Goal: Transaction & Acquisition: Purchase product/service

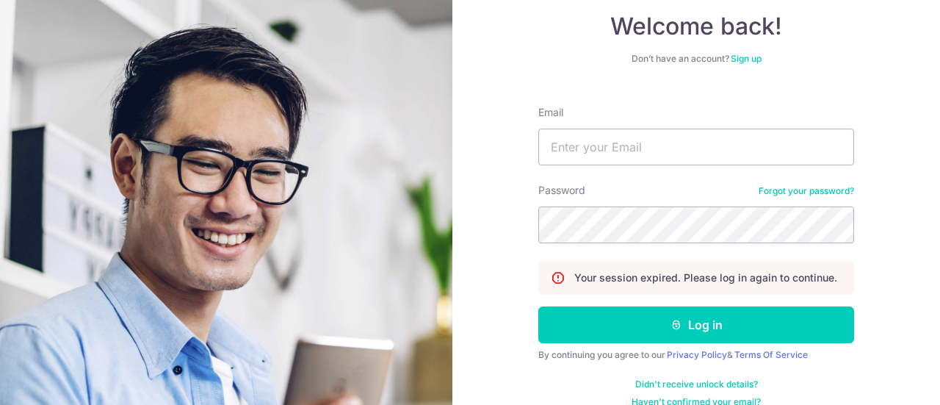
scroll to position [106, 0]
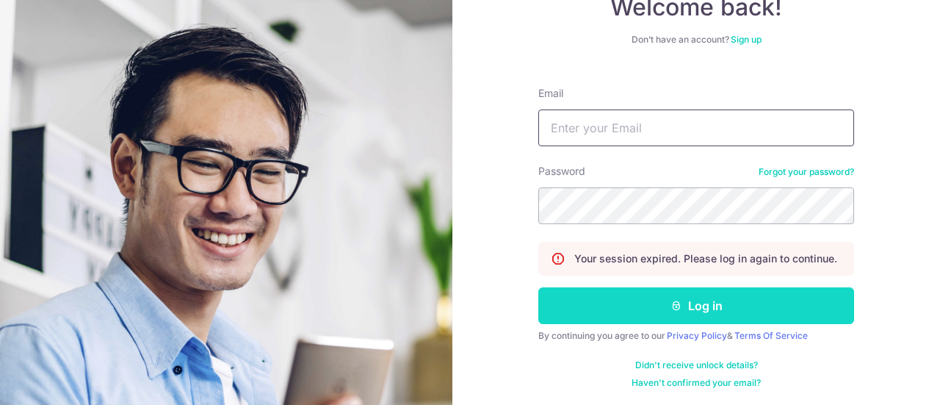
type input "eric.goh@mac.com"
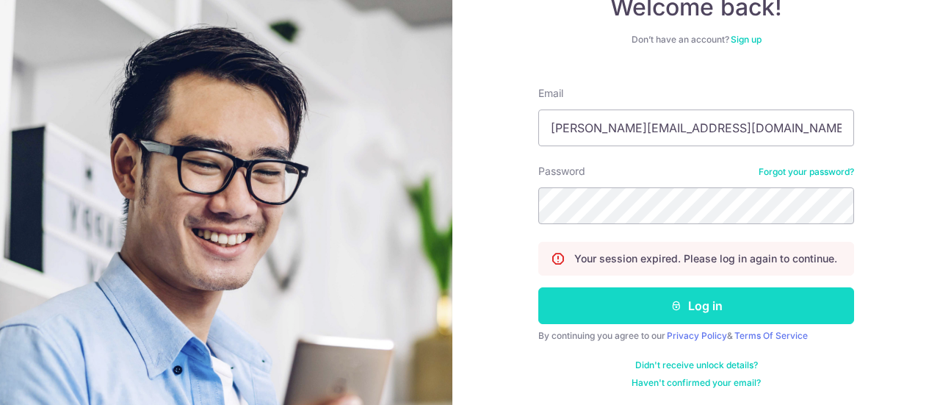
click at [724, 311] on button "Log in" at bounding box center [696, 305] width 316 height 37
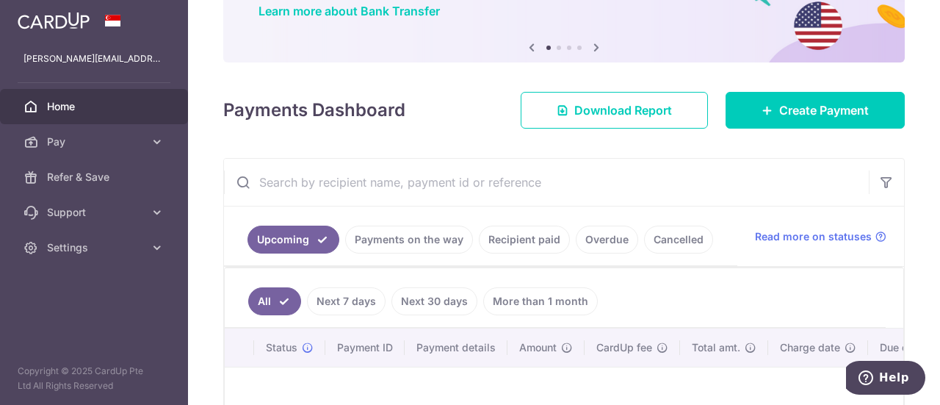
scroll to position [95, 0]
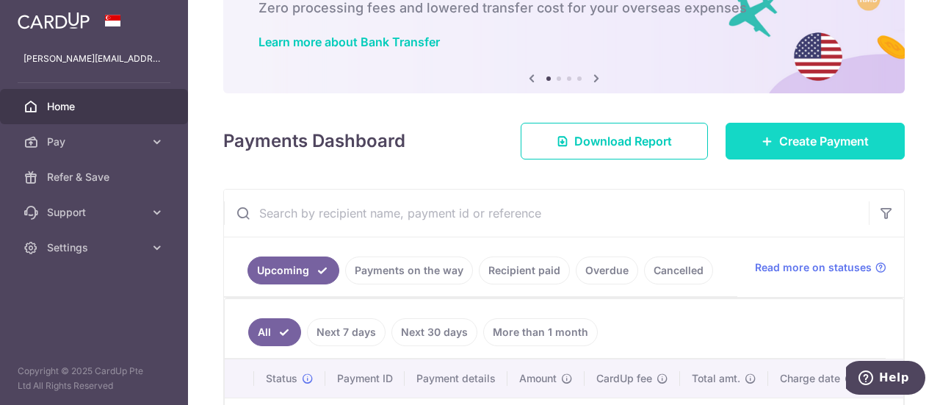
click at [836, 143] on span "Create Payment" at bounding box center [824, 141] width 90 height 18
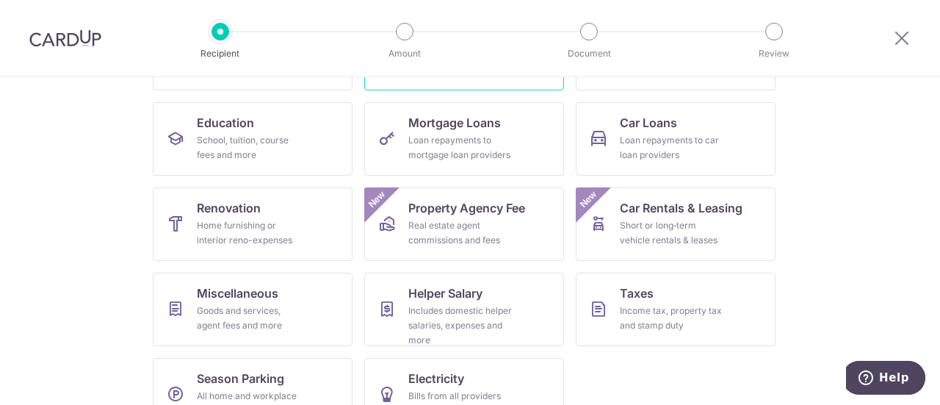
scroll to position [220, 0]
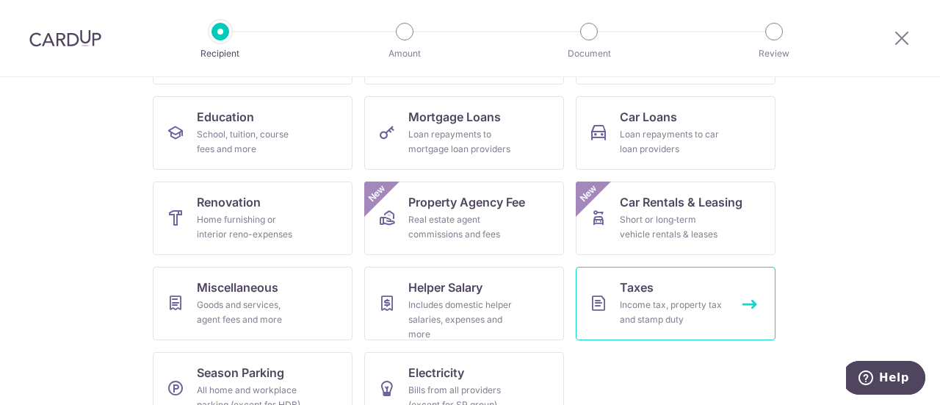
click at [648, 303] on div "Income tax, property tax and stamp duty" at bounding box center [673, 311] width 106 height 29
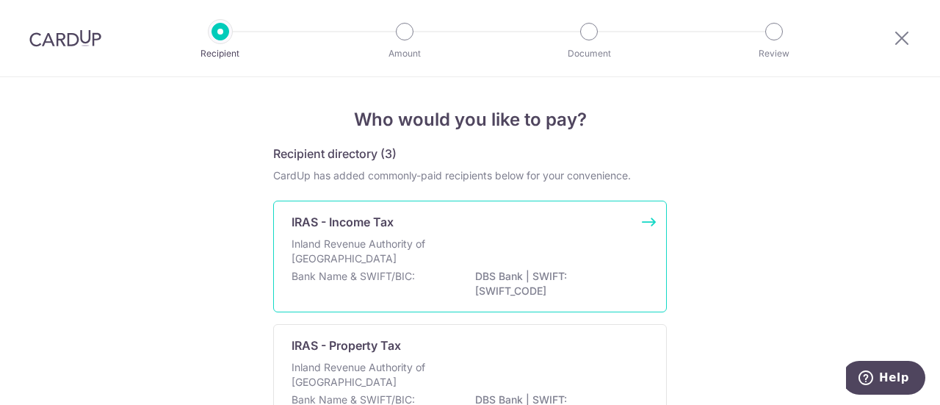
click at [406, 265] on div "Inland Revenue Authority of [GEOGRAPHIC_DATA]" at bounding box center [470, 253] width 357 height 32
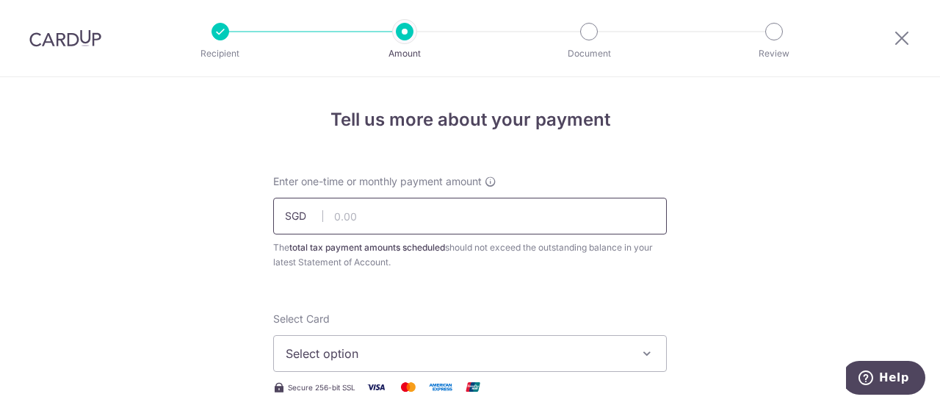
click at [350, 220] on input "text" at bounding box center [470, 216] width 394 height 37
type input "993.56"
click at [443, 354] on span "Select option" at bounding box center [457, 353] width 342 height 18
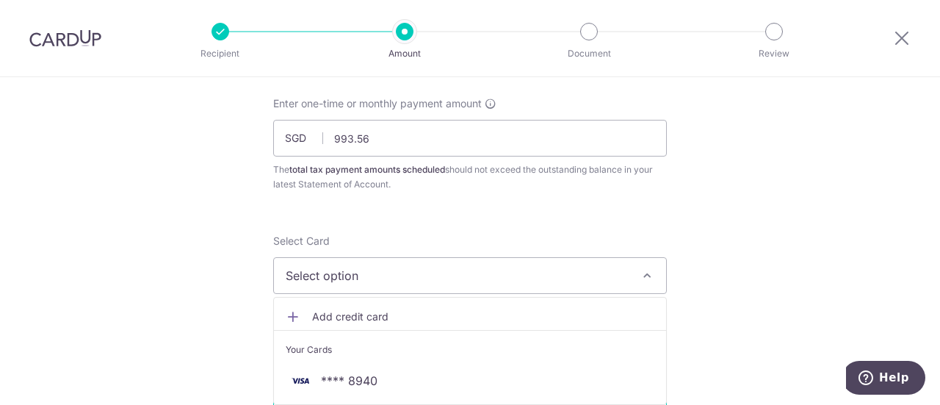
scroll to position [147, 0]
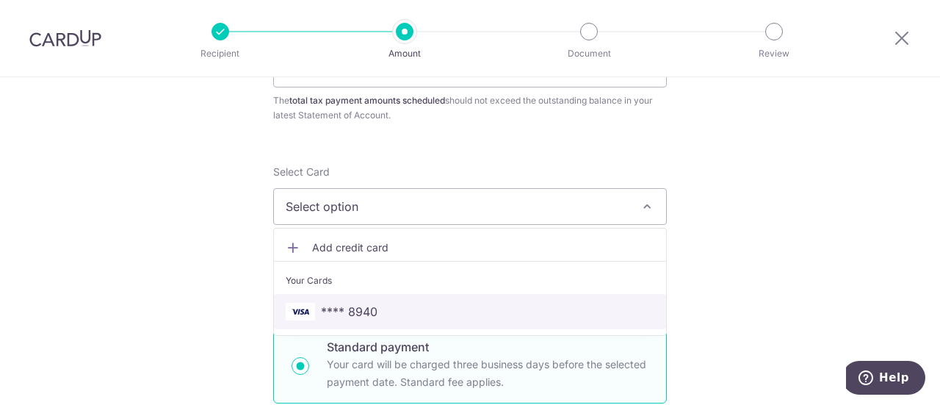
click at [351, 314] on span "**** 8940" at bounding box center [349, 312] width 57 height 18
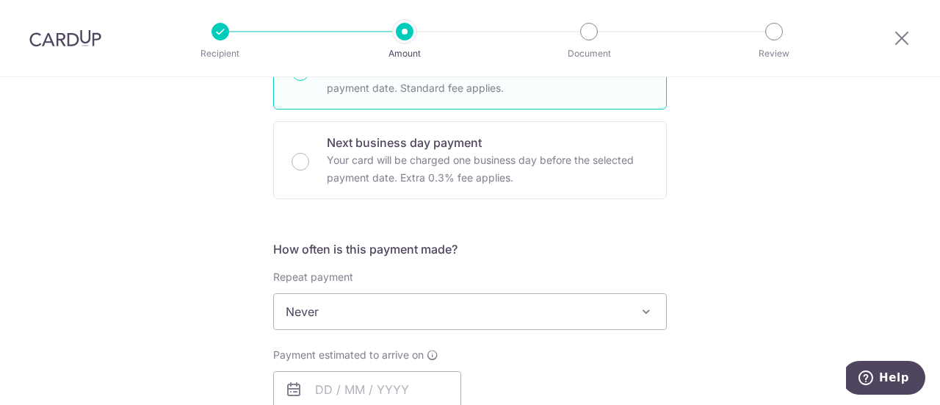
scroll to position [514, 0]
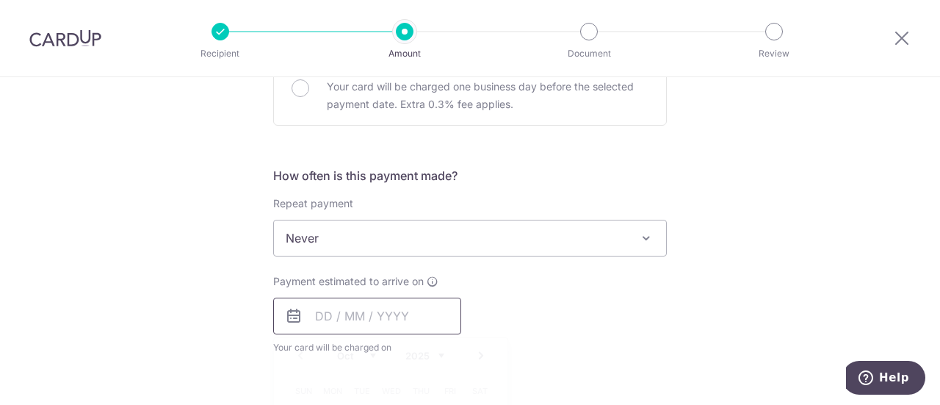
click at [349, 322] on input "text" at bounding box center [367, 315] width 188 height 37
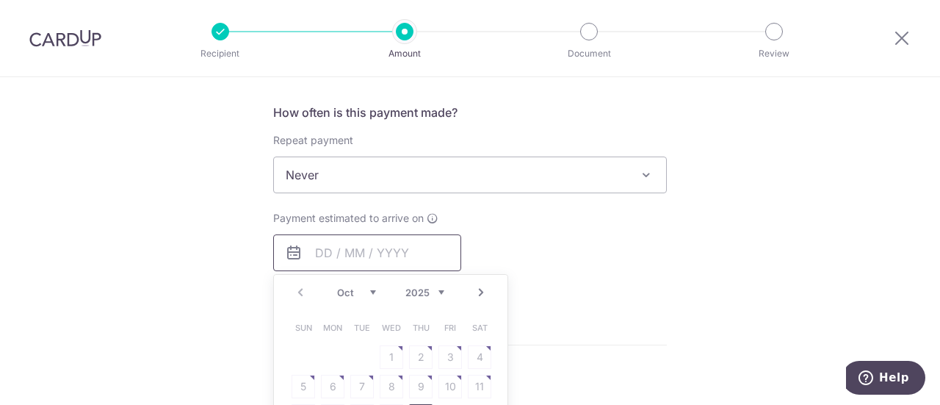
scroll to position [661, 0]
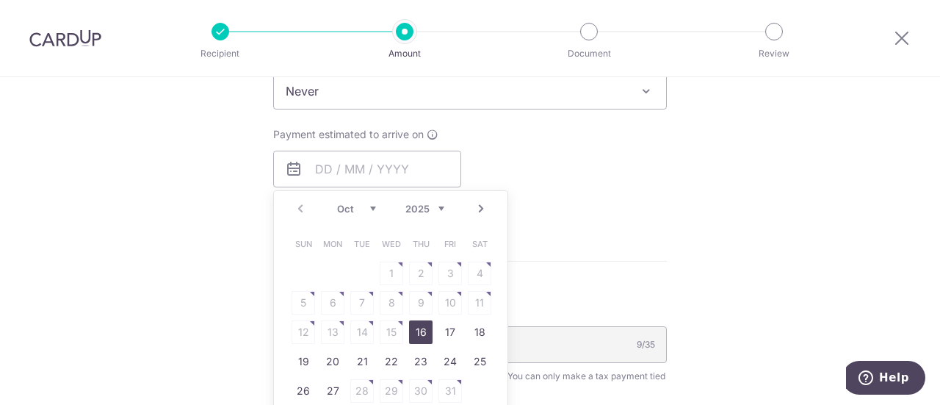
click at [420, 331] on link "16" at bounding box center [421, 332] width 24 height 24
type input "[DATE]"
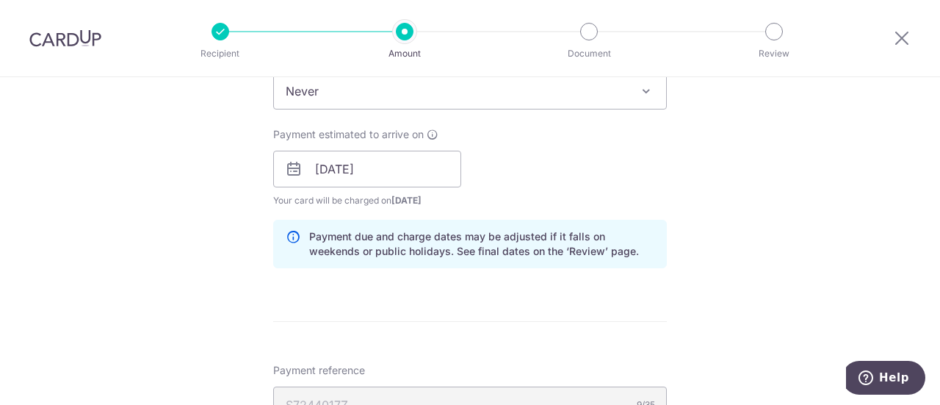
click at [783, 188] on div "Tell us more about your payment Enter one-time or monthly payment amount SGD 99…" at bounding box center [470, 128] width 940 height 1424
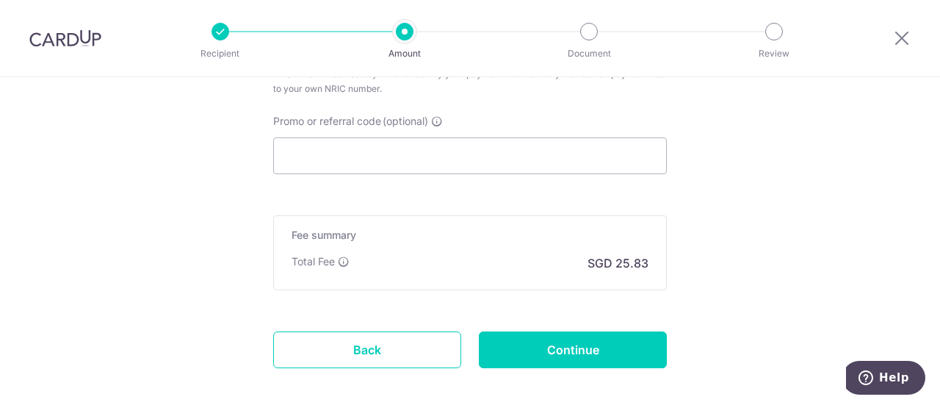
scroll to position [1028, 0]
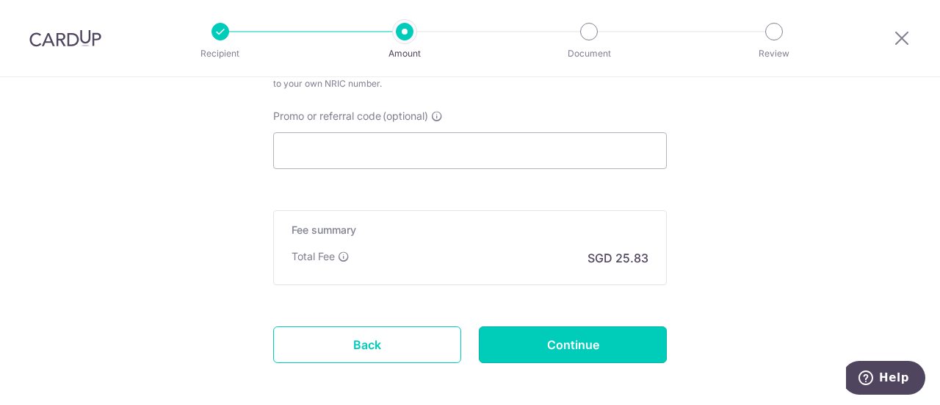
click at [594, 342] on input "Continue" at bounding box center [573, 344] width 188 height 37
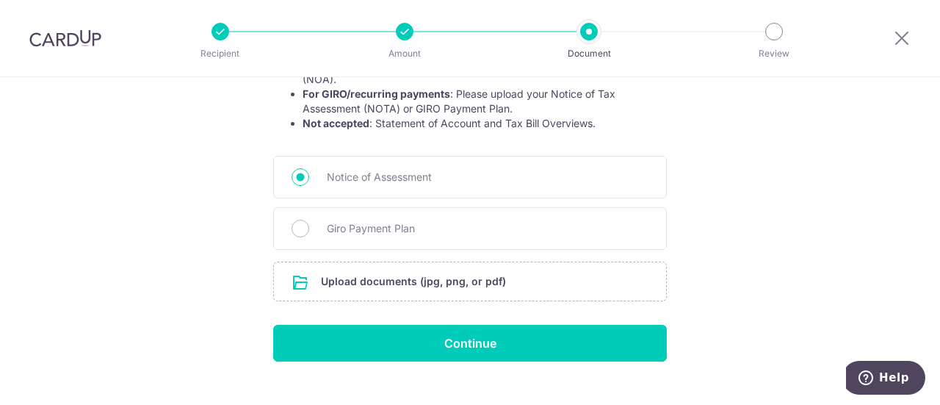
scroll to position [342, 0]
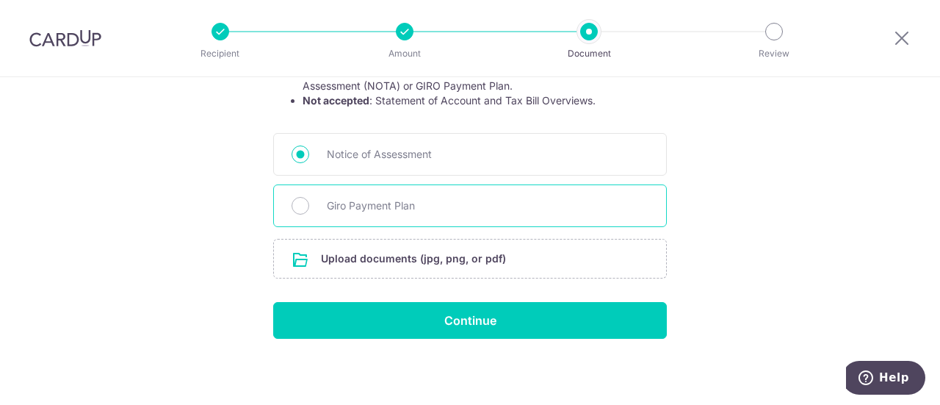
click at [353, 203] on span "Giro Payment Plan" at bounding box center [488, 206] width 322 height 18
click at [309, 203] on input "Giro Payment Plan" at bounding box center [301, 206] width 18 height 18
radio input "true"
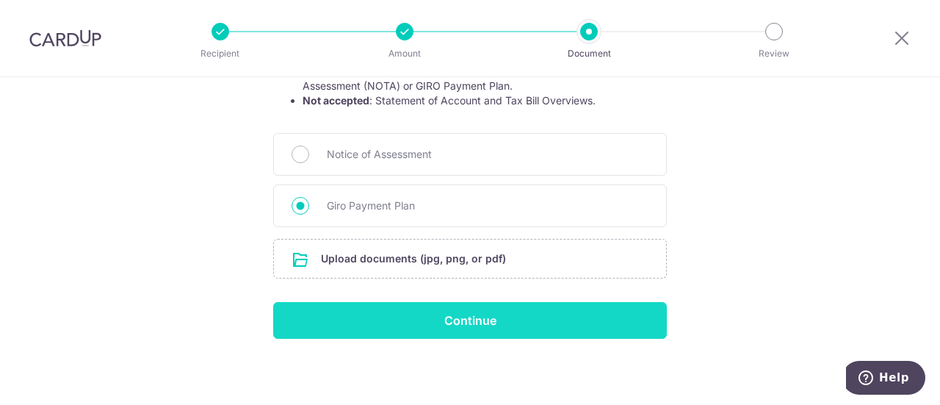
click at [465, 314] on input "Continue" at bounding box center [470, 320] width 394 height 37
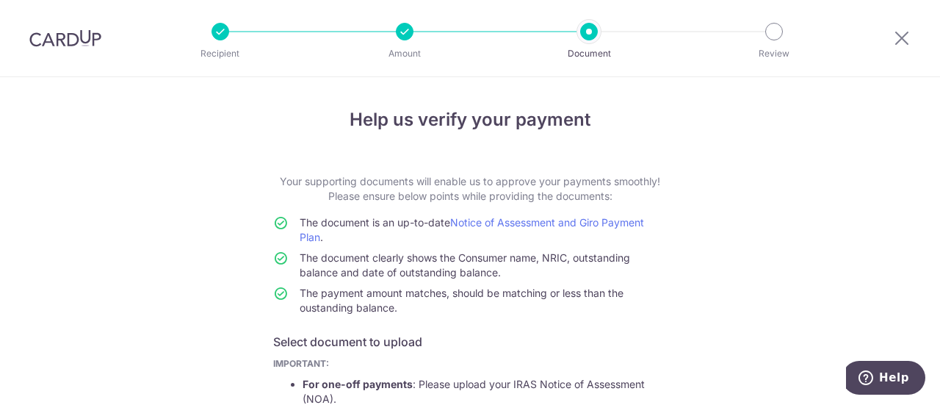
scroll to position [363, 0]
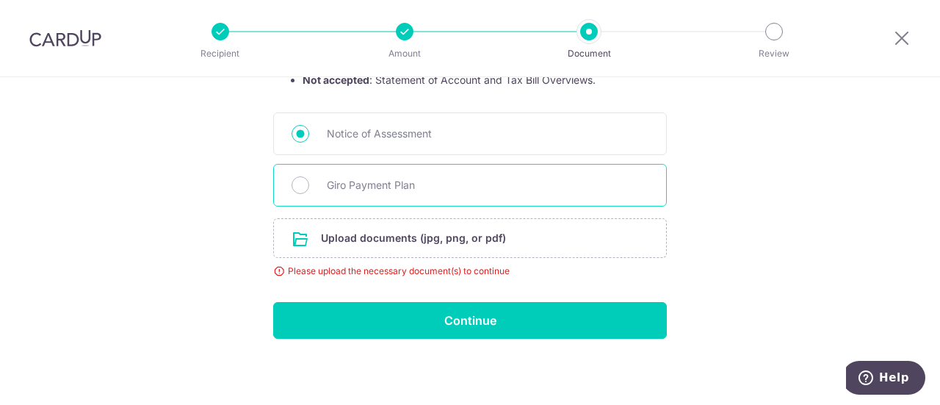
click at [341, 179] on span "Giro Payment Plan" at bounding box center [488, 185] width 322 height 18
click at [309, 179] on input "Giro Payment Plan" at bounding box center [301, 185] width 18 height 18
radio input "true"
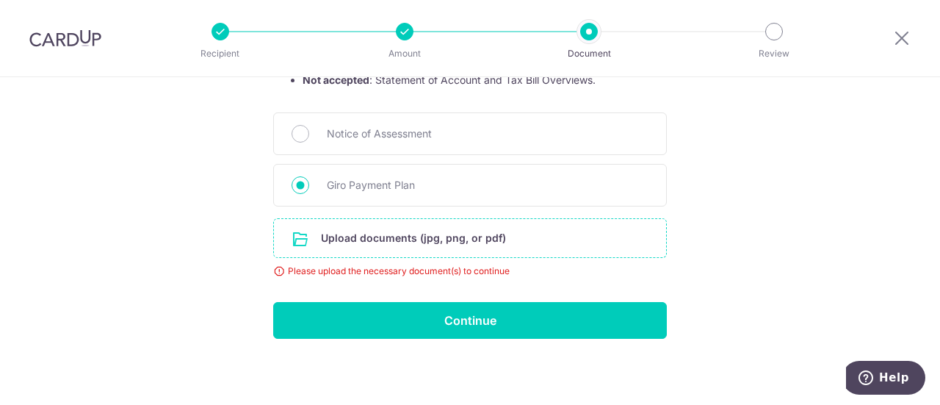
click at [357, 234] on input "file" at bounding box center [470, 238] width 392 height 38
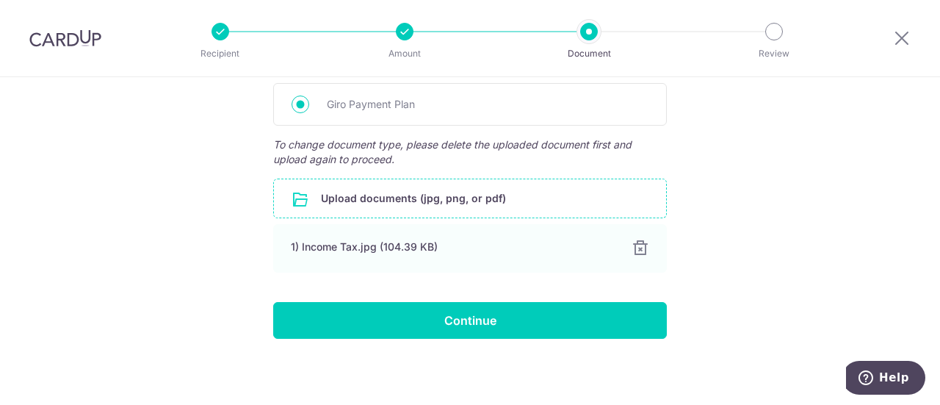
scroll to position [444, 0]
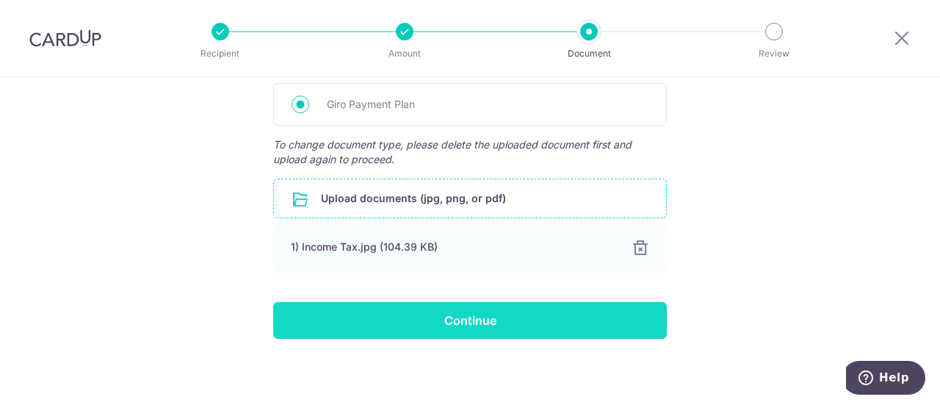
click at [493, 312] on input "Continue" at bounding box center [470, 320] width 394 height 37
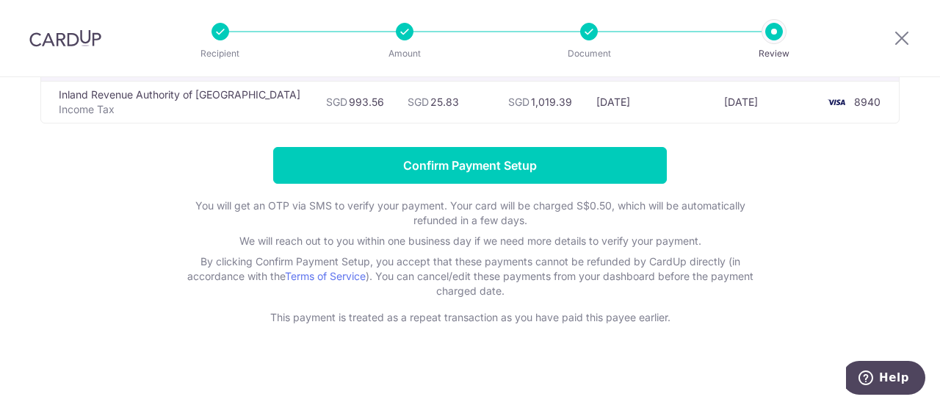
scroll to position [73, 0]
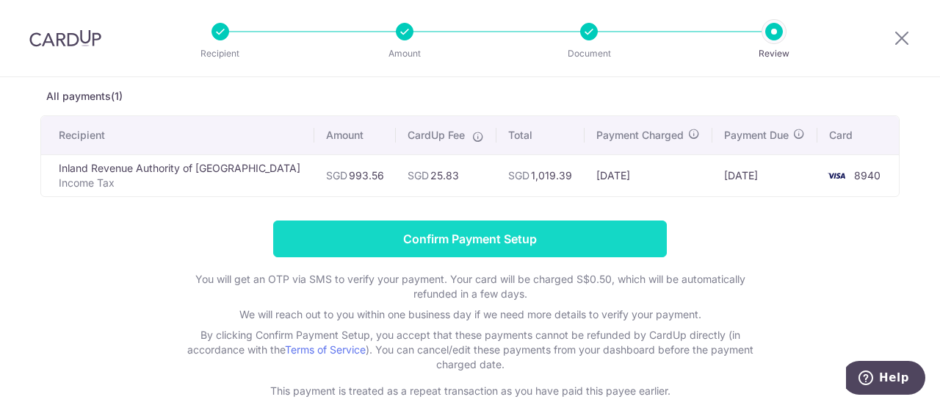
click at [433, 242] on input "Confirm Payment Setup" at bounding box center [470, 238] width 394 height 37
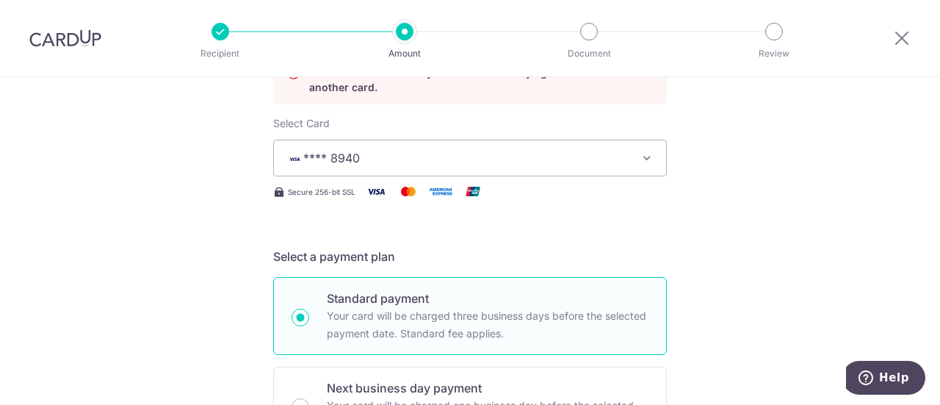
scroll to position [234, 0]
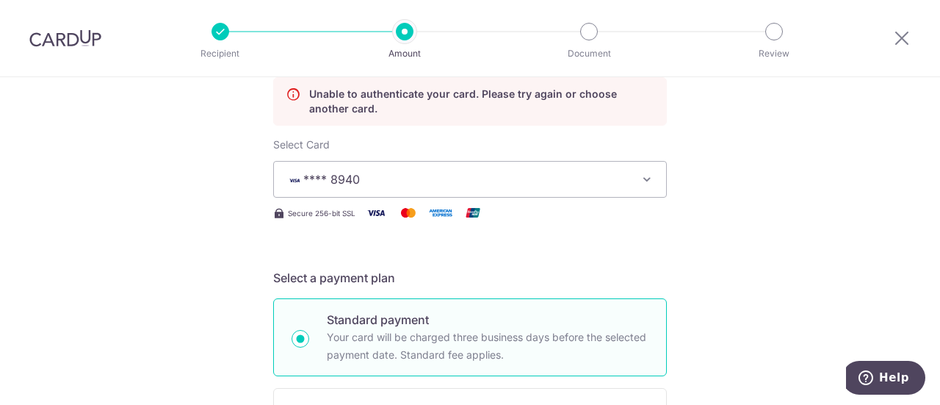
click at [642, 174] on icon "button" at bounding box center [647, 179] width 15 height 15
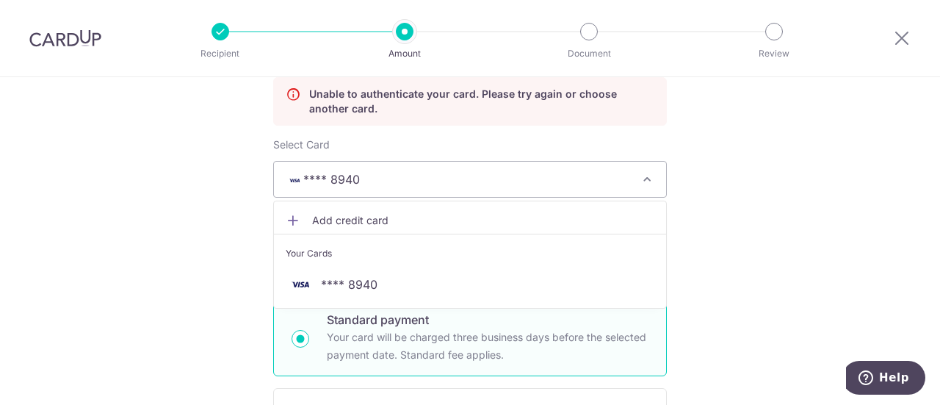
click at [339, 217] on span "Add credit card" at bounding box center [483, 220] width 342 height 15
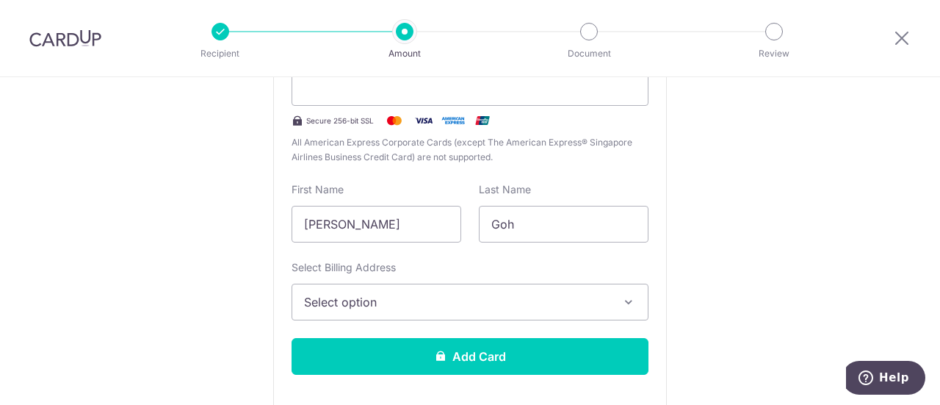
scroll to position [528, 0]
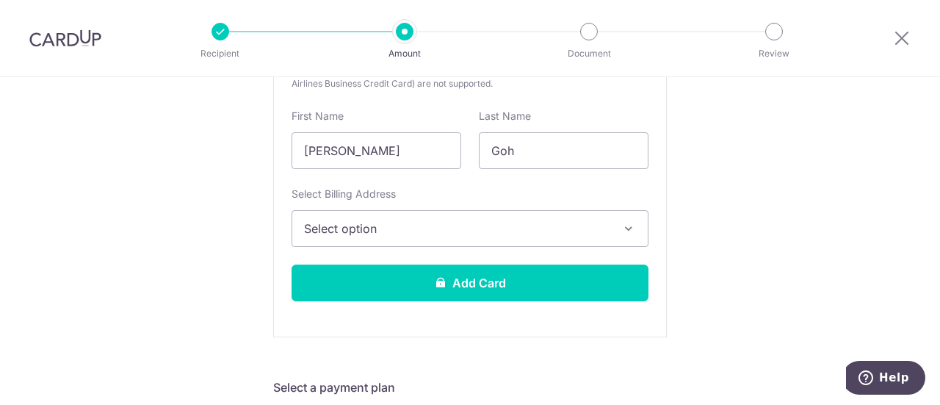
click at [627, 225] on icon "button" at bounding box center [628, 228] width 15 height 15
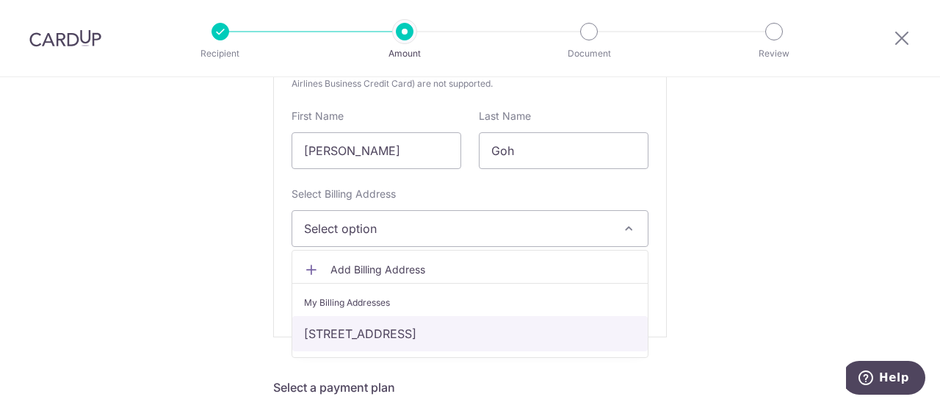
click at [401, 335] on link "38 Sea Breeze Road, Singapore, Singapore-487469" at bounding box center [470, 333] width 356 height 35
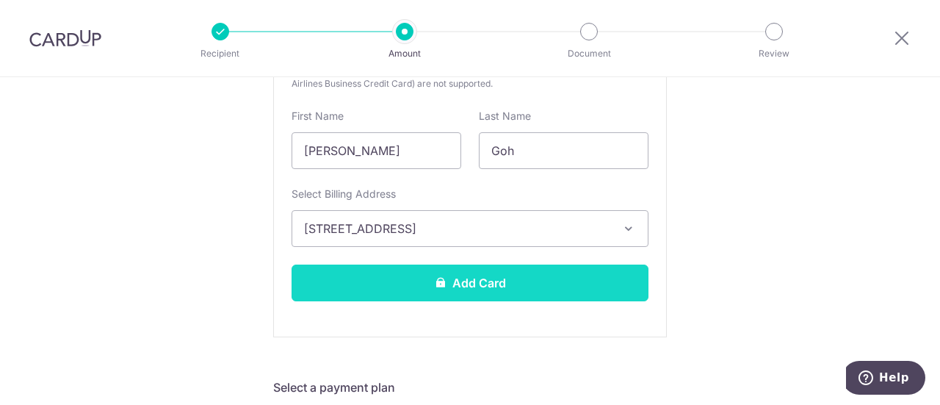
click at [546, 288] on button "Add Card" at bounding box center [470, 282] width 357 height 37
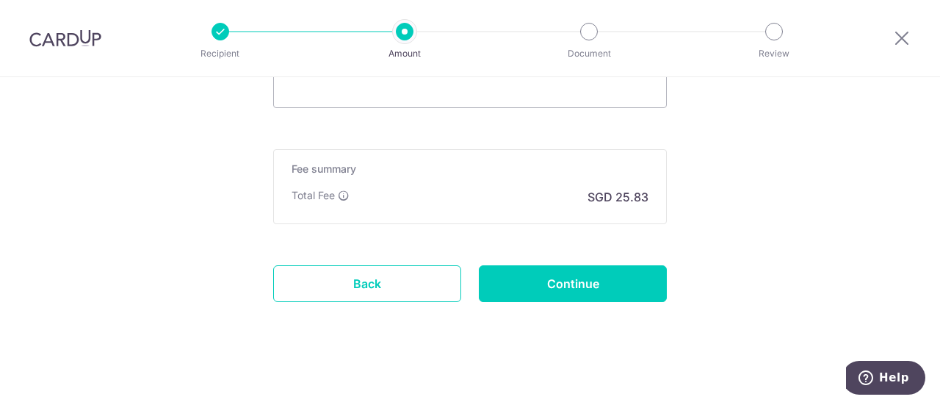
scroll to position [1108, 0]
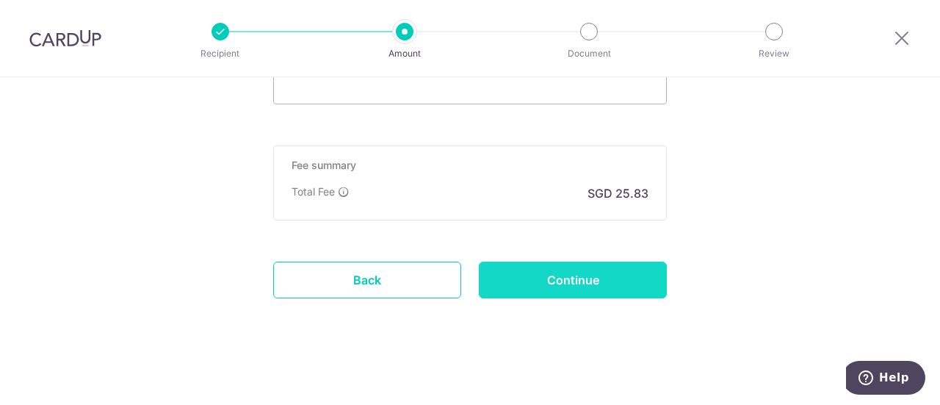
click at [588, 268] on input "Continue" at bounding box center [573, 279] width 188 height 37
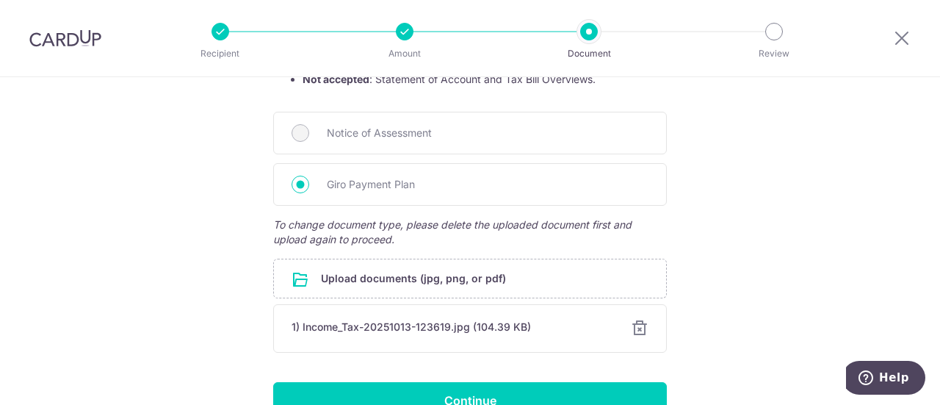
scroll to position [367, 0]
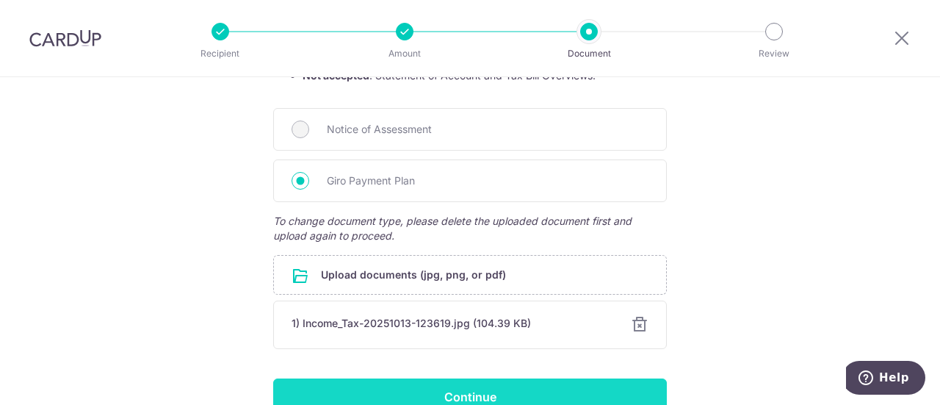
click at [487, 383] on input "Continue" at bounding box center [470, 396] width 394 height 37
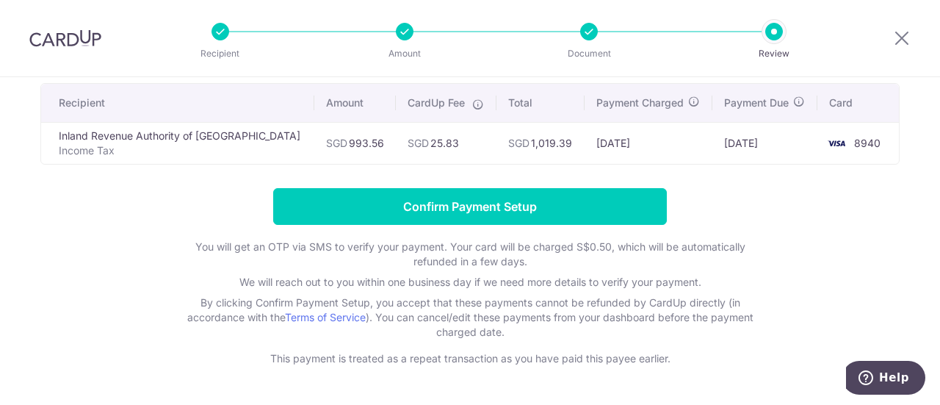
scroll to position [147, 0]
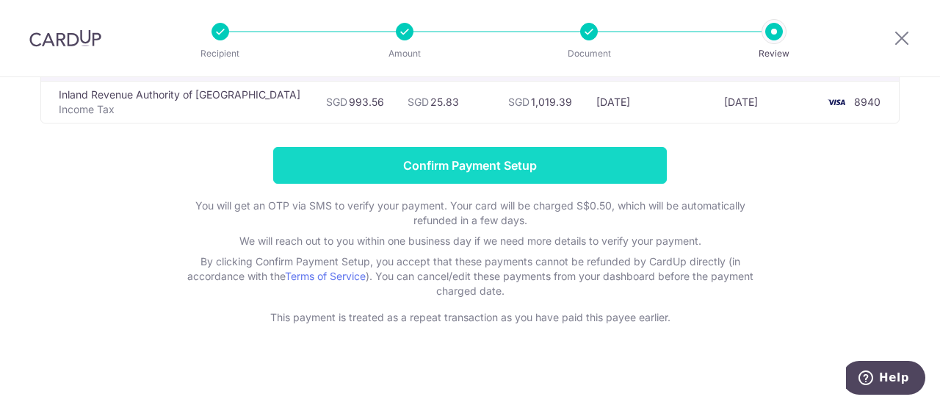
click at [477, 163] on input "Confirm Payment Setup" at bounding box center [470, 165] width 394 height 37
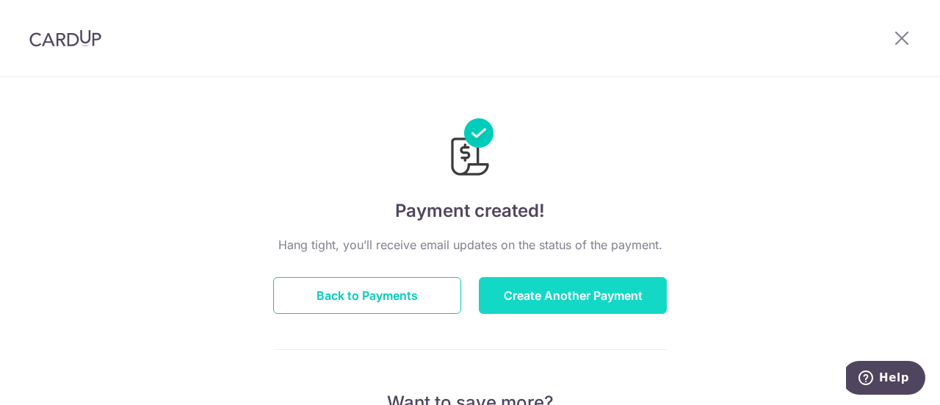
click at [552, 299] on button "Create Another Payment" at bounding box center [573, 295] width 188 height 37
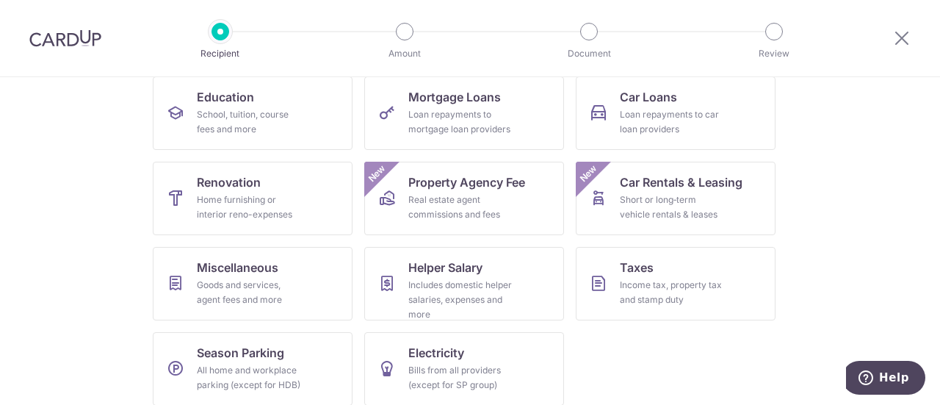
scroll to position [251, 0]
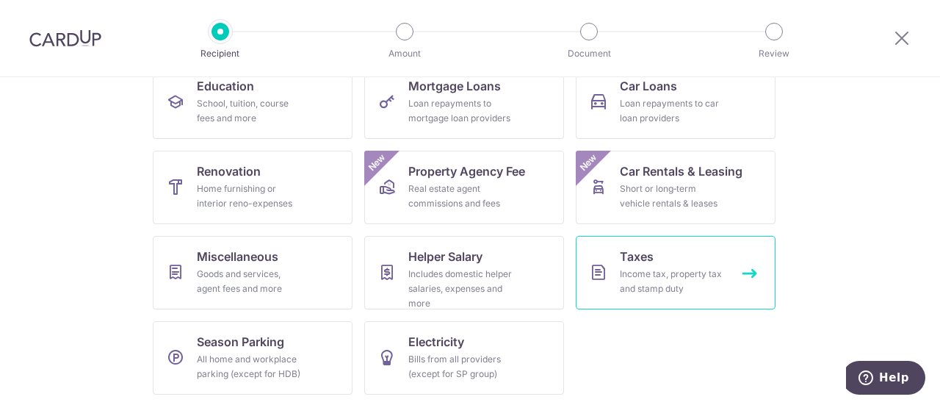
click at [652, 284] on div "Income tax, property tax and stamp duty" at bounding box center [673, 281] width 106 height 29
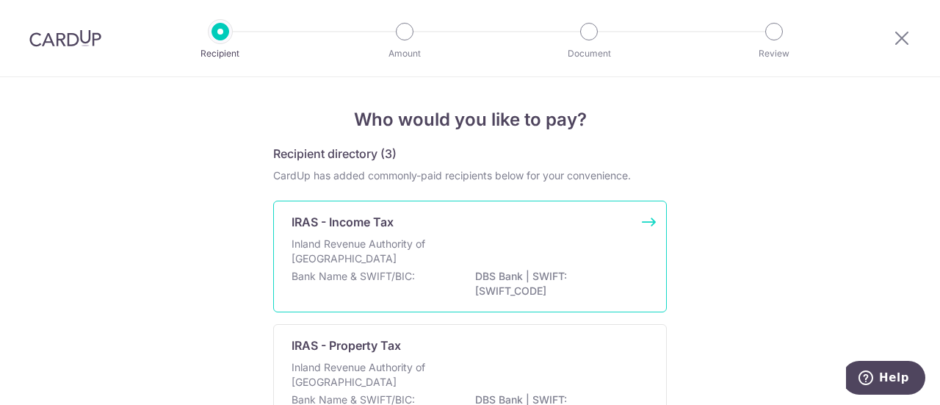
click at [438, 263] on p "Inland Revenue Authority of [GEOGRAPHIC_DATA]" at bounding box center [370, 251] width 156 height 29
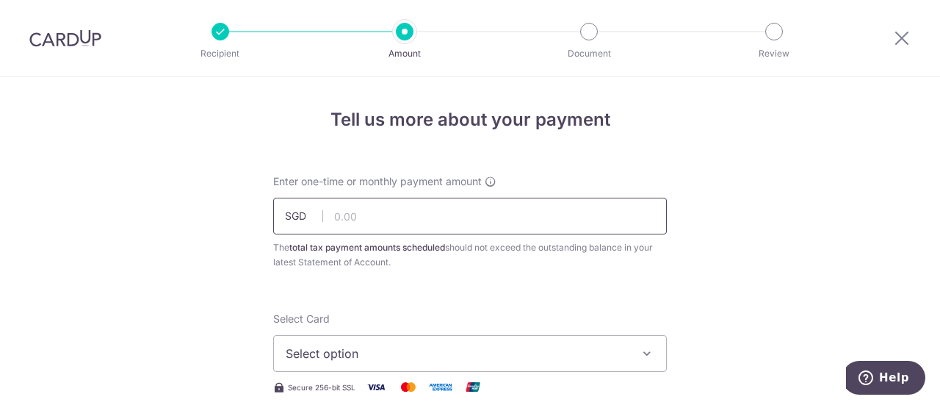
click at [361, 207] on input "text" at bounding box center [470, 216] width 394 height 37
type input "3,974.27"
click at [392, 350] on span "Select option" at bounding box center [457, 353] width 342 height 18
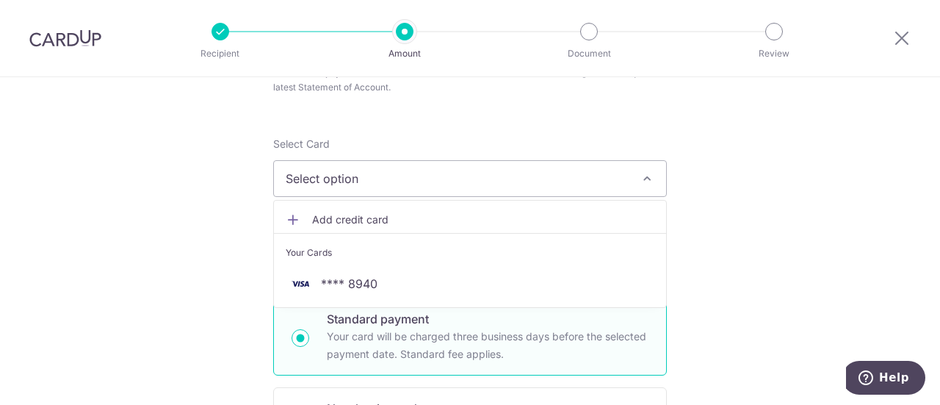
scroll to position [220, 0]
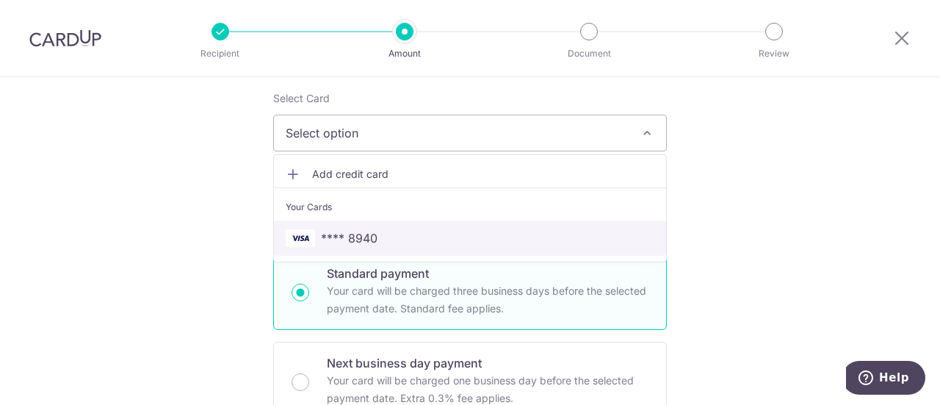
click at [363, 227] on link "**** 8940" at bounding box center [470, 237] width 392 height 35
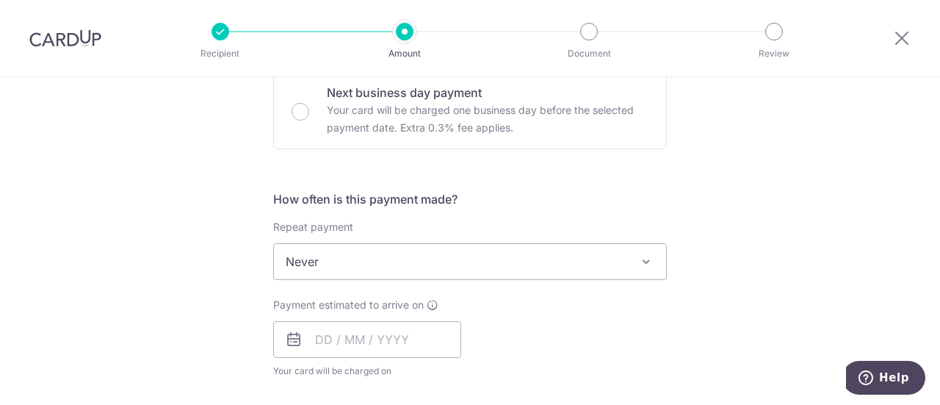
scroll to position [514, 0]
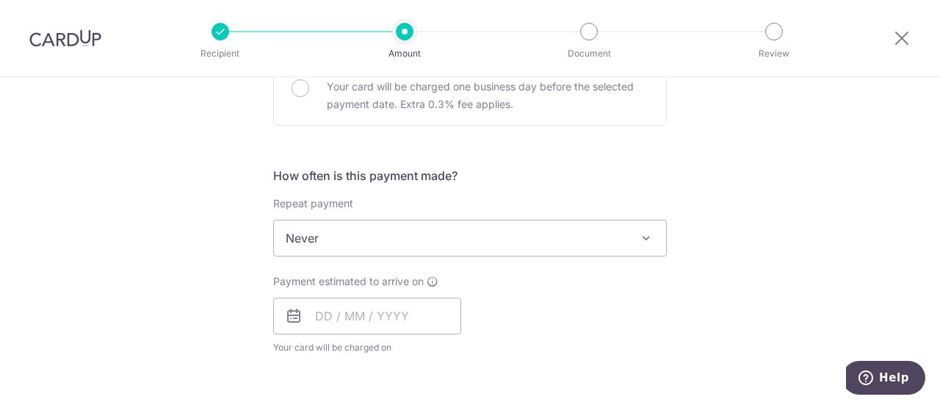
click at [651, 234] on span at bounding box center [647, 238] width 18 height 18
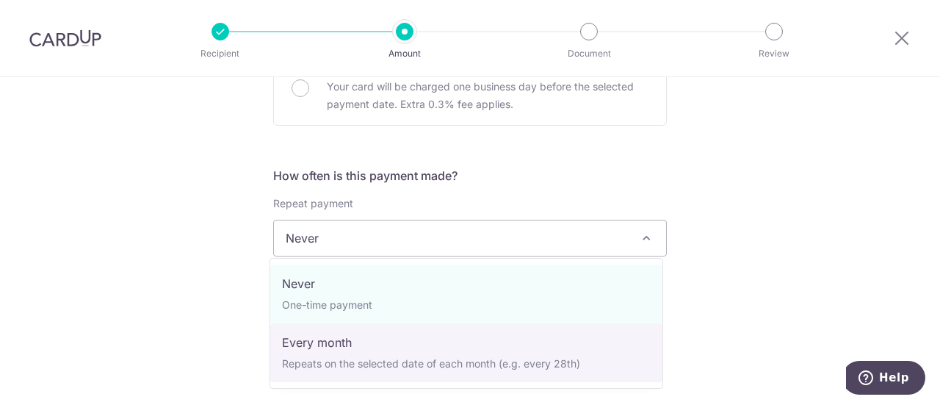
select select "3"
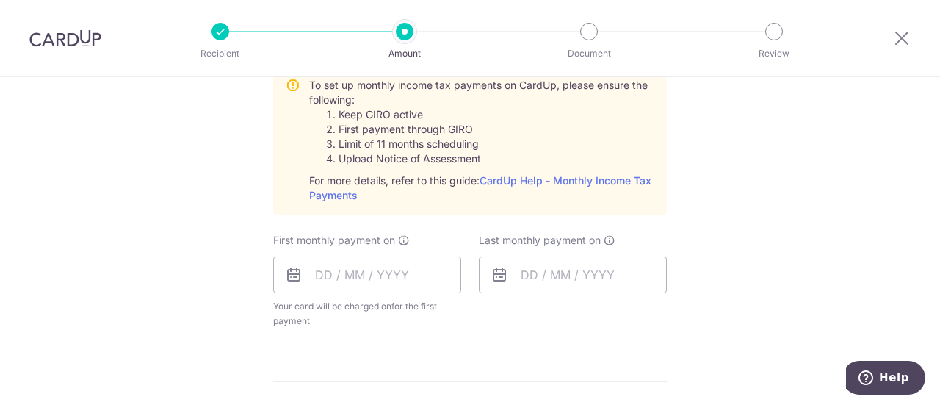
scroll to position [735, 0]
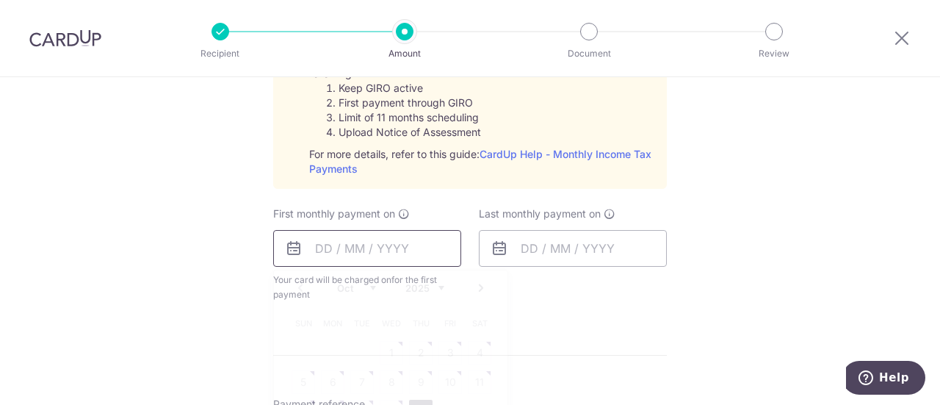
click at [430, 243] on input "text" at bounding box center [367, 248] width 188 height 37
click at [478, 284] on link "Next" at bounding box center [481, 288] width 18 height 18
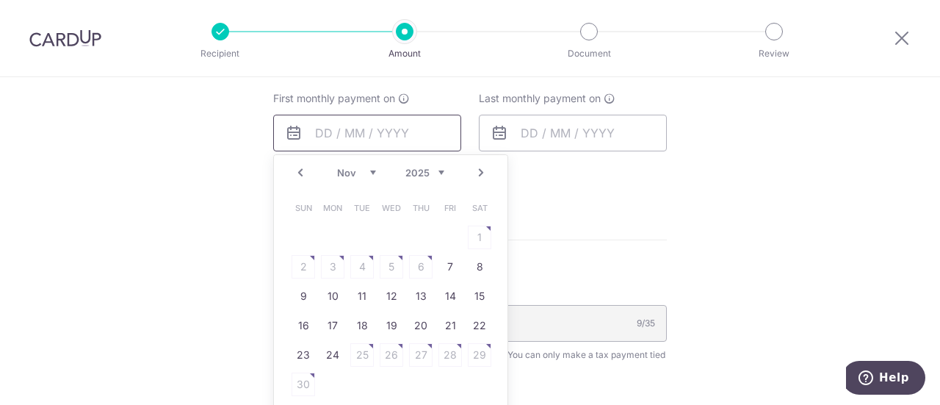
scroll to position [881, 0]
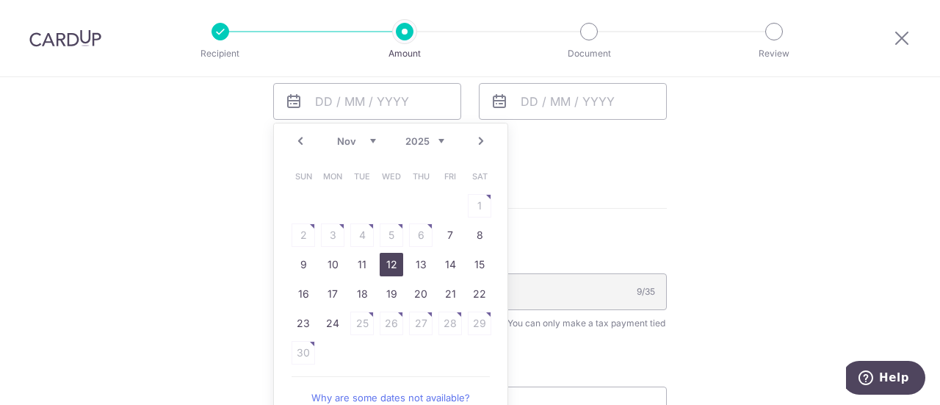
click at [387, 264] on link "12" at bounding box center [392, 265] width 24 height 24
type input "[DATE]"
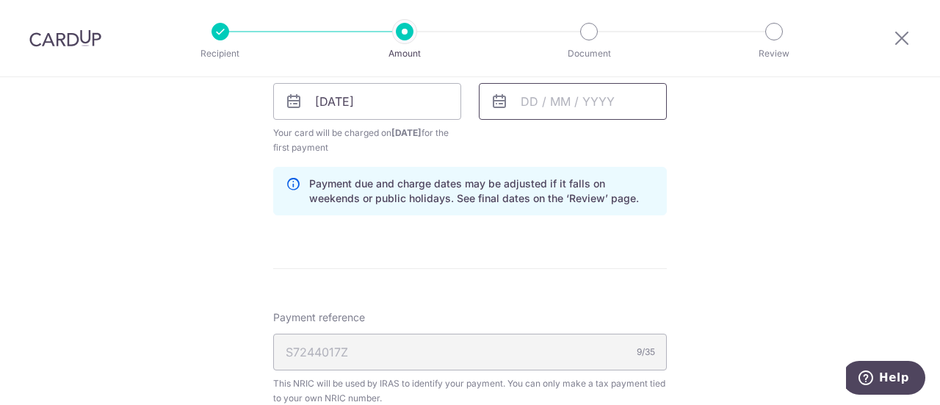
click at [618, 101] on input "text" at bounding box center [573, 101] width 188 height 37
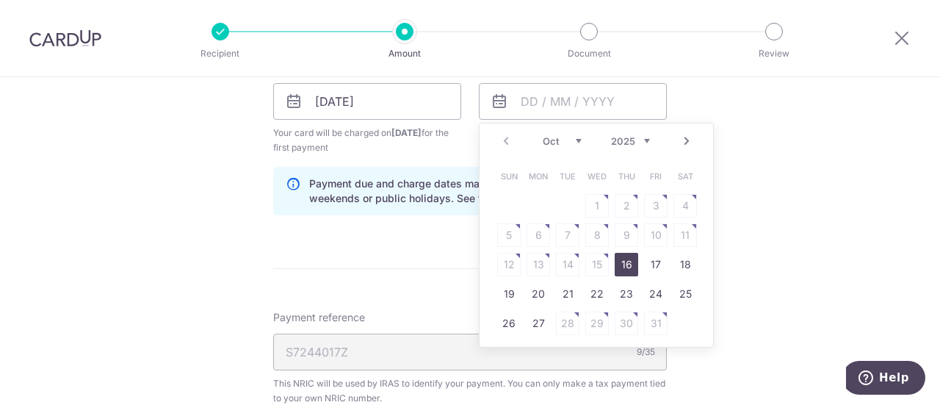
click at [685, 139] on link "Next" at bounding box center [687, 141] width 18 height 18
click at [683, 140] on link "Next" at bounding box center [687, 141] width 18 height 18
click at [680, 137] on link "Next" at bounding box center [687, 141] width 18 height 18
click at [683, 137] on link "Next" at bounding box center [687, 141] width 18 height 18
click at [683, 139] on link "Next" at bounding box center [687, 141] width 18 height 18
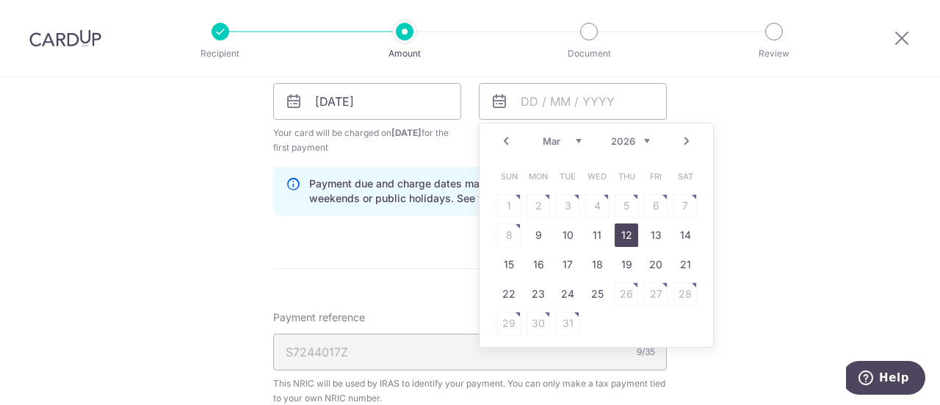
click at [616, 231] on link "12" at bounding box center [627, 235] width 24 height 24
type input "[DATE]"
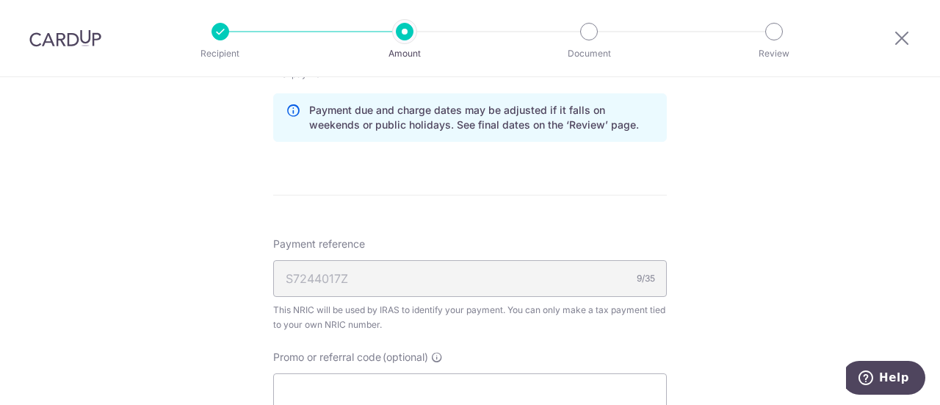
scroll to position [1249, 0]
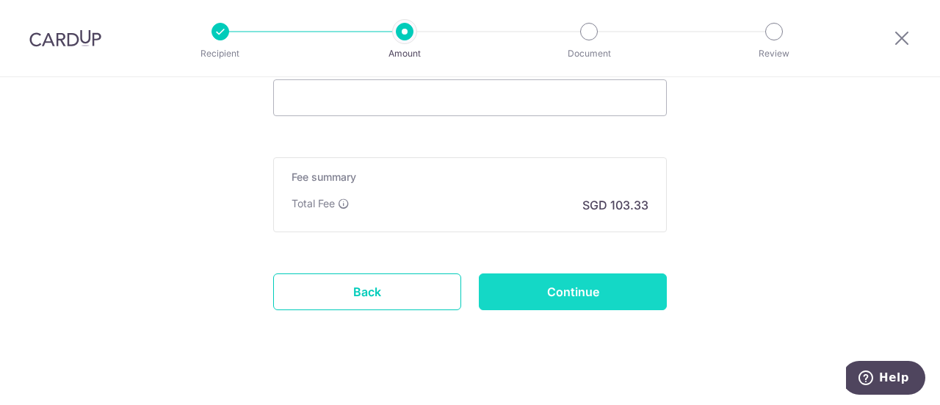
click at [540, 295] on input "Continue" at bounding box center [573, 291] width 188 height 37
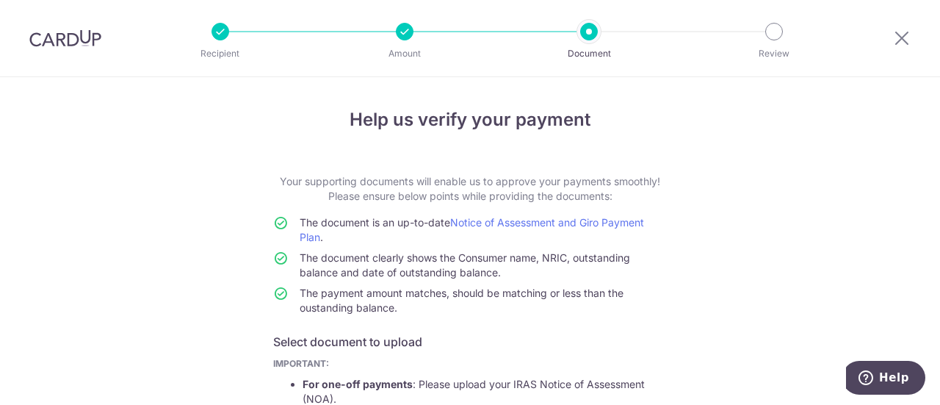
scroll to position [342, 0]
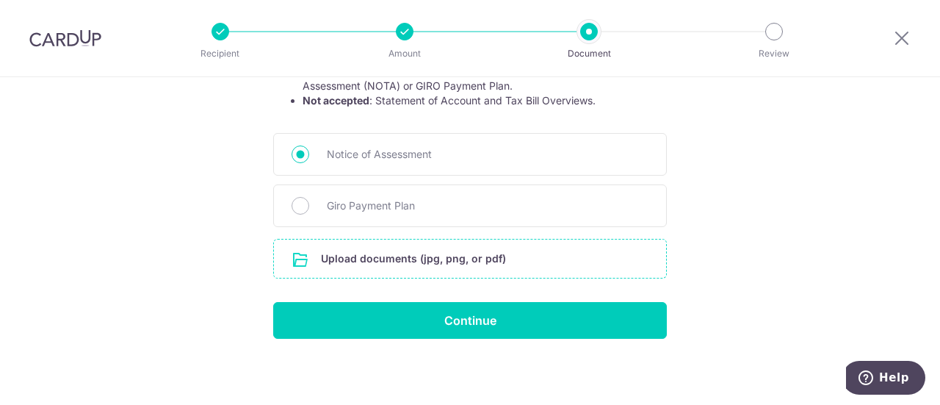
click at [382, 257] on input "file" at bounding box center [470, 258] width 392 height 38
click at [328, 202] on span "Giro Payment Plan" at bounding box center [488, 206] width 322 height 18
click at [309, 202] on input "Giro Payment Plan" at bounding box center [301, 206] width 18 height 18
radio input "true"
click at [365, 254] on input "file" at bounding box center [470, 258] width 392 height 38
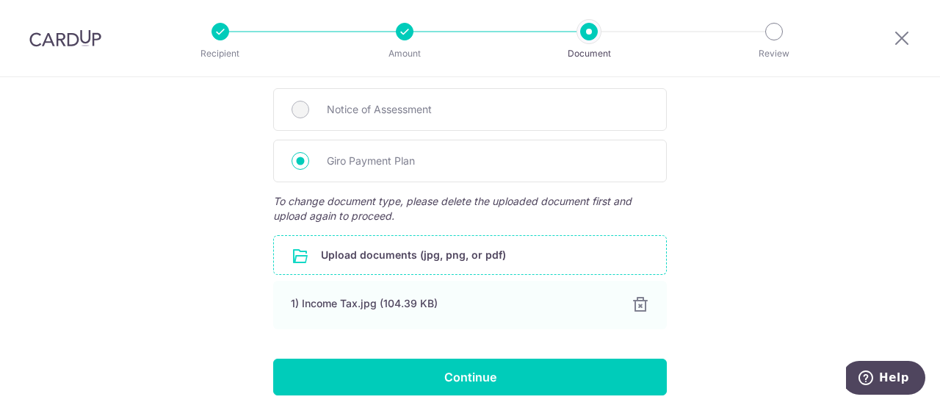
scroll to position [444, 0]
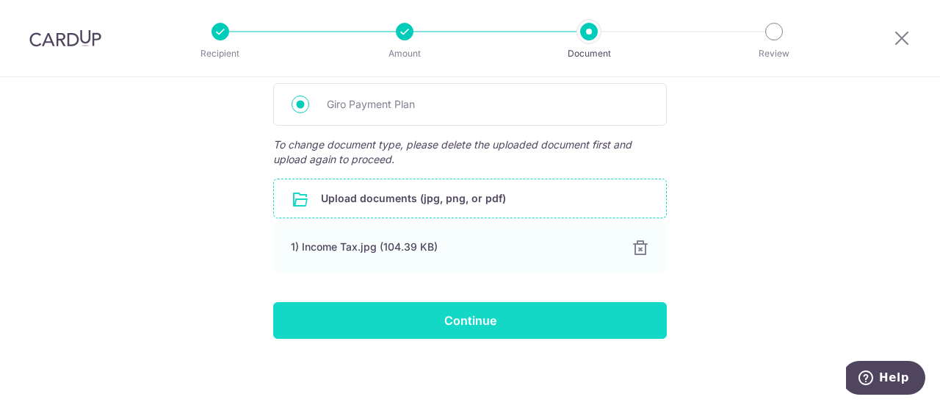
click at [515, 320] on input "Continue" at bounding box center [470, 320] width 394 height 37
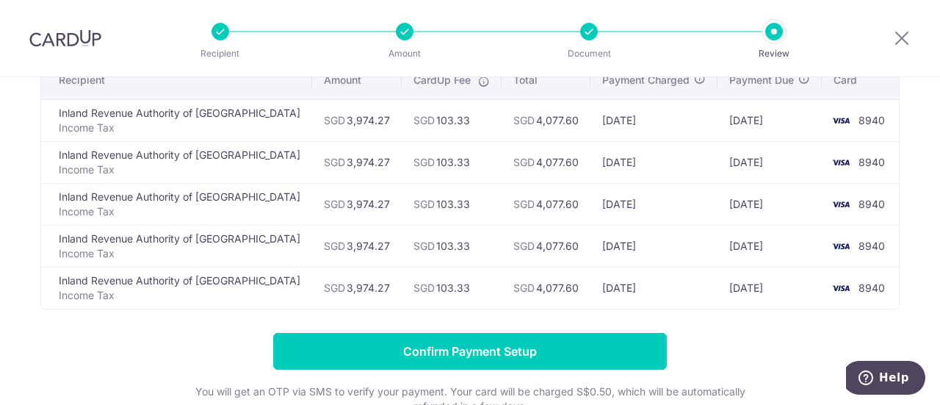
scroll to position [220, 0]
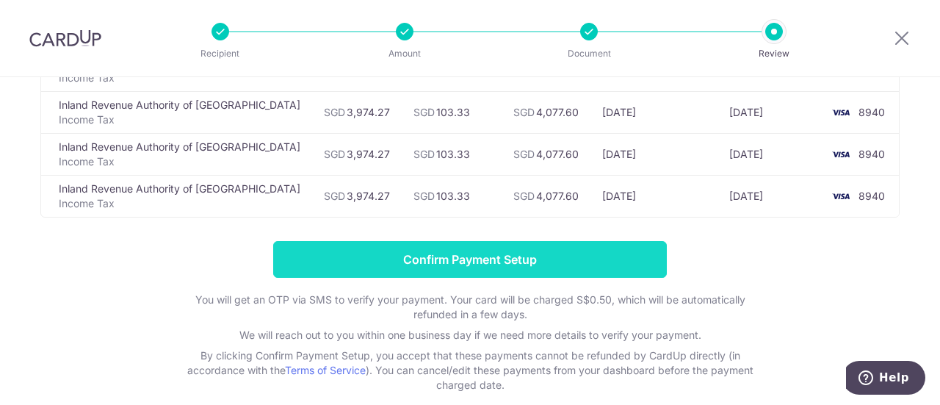
click at [439, 260] on input "Confirm Payment Setup" at bounding box center [470, 259] width 394 height 37
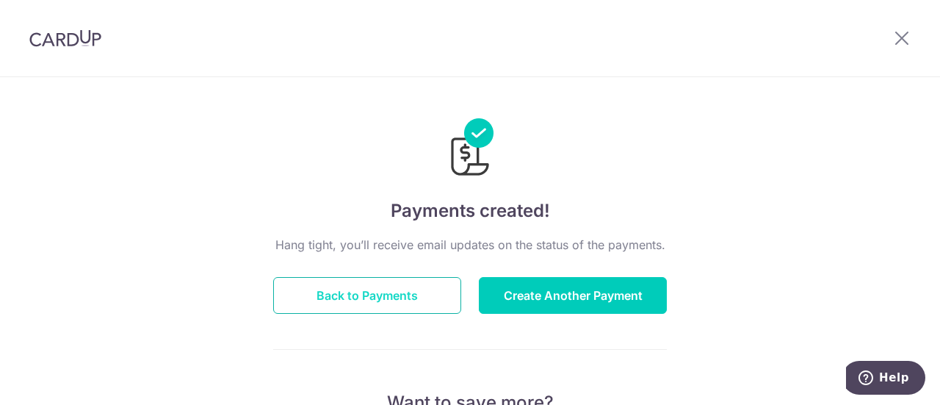
click at [350, 297] on button "Back to Payments" at bounding box center [367, 295] width 188 height 37
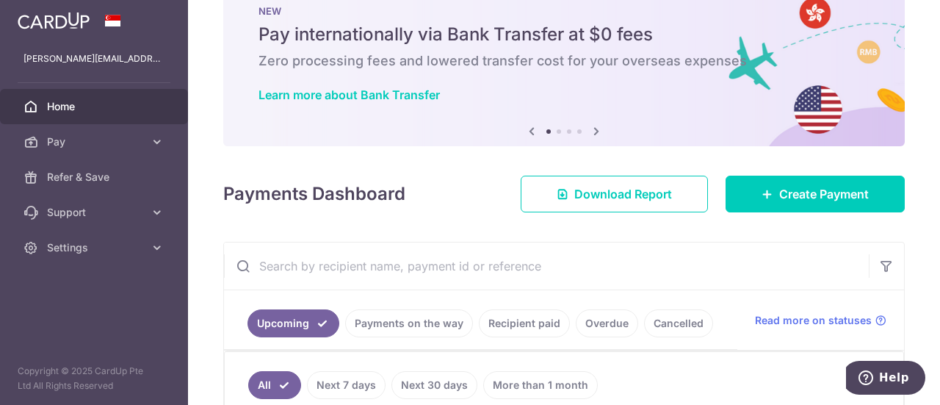
scroll to position [41, 0]
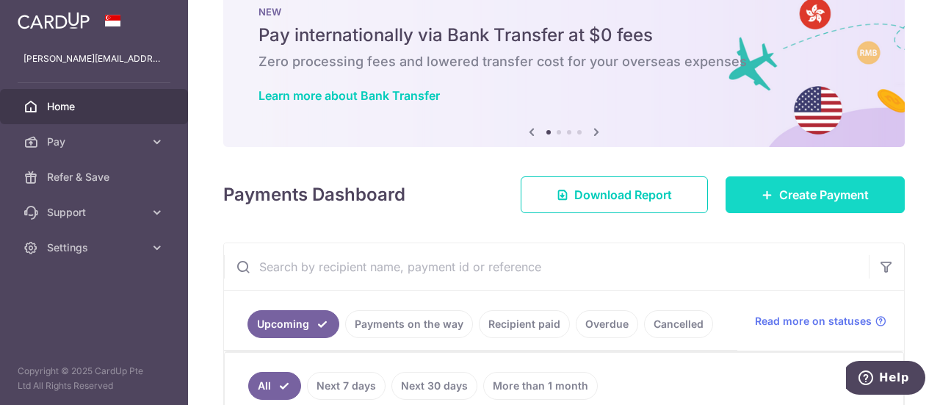
click at [787, 193] on span "Create Payment" at bounding box center [824, 195] width 90 height 18
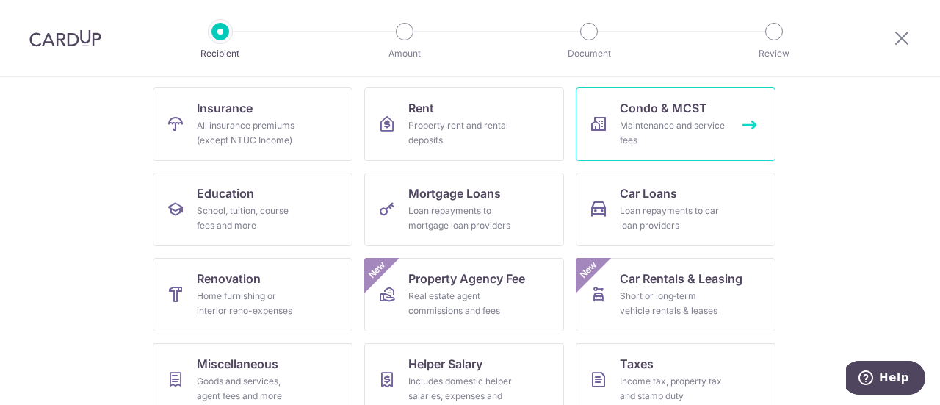
scroll to position [220, 0]
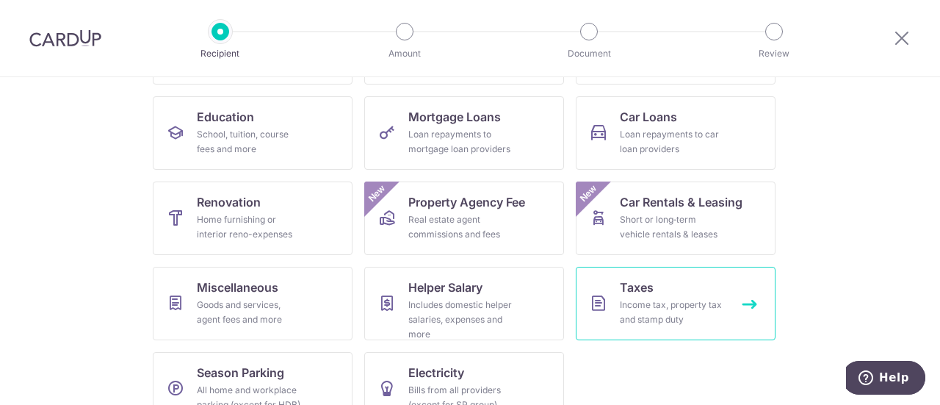
click at [674, 317] on div "Income tax, property tax and stamp duty" at bounding box center [673, 311] width 106 height 29
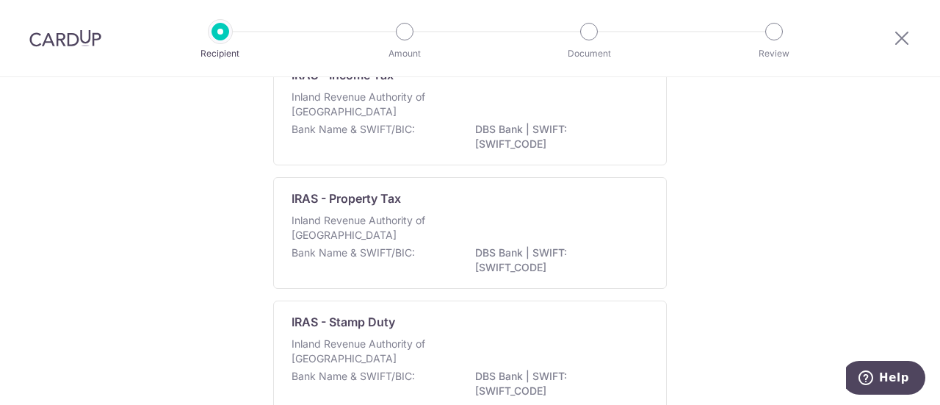
scroll to position [73, 0]
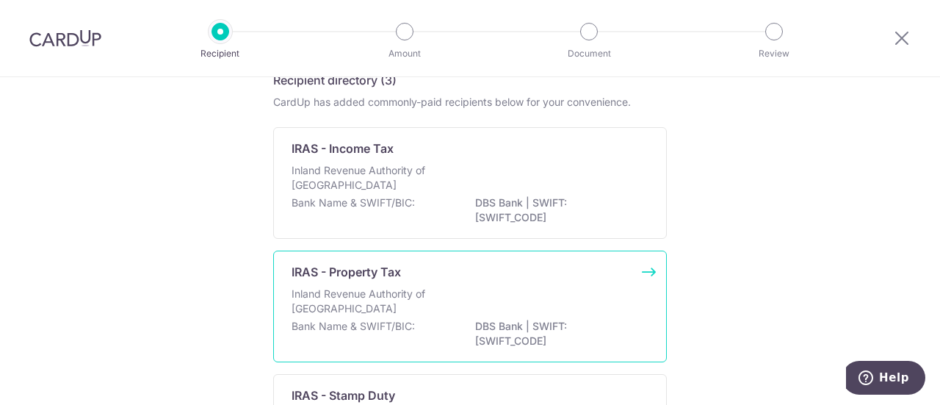
click at [372, 287] on p "Inland Revenue Authority of Singapore" at bounding box center [370, 300] width 156 height 29
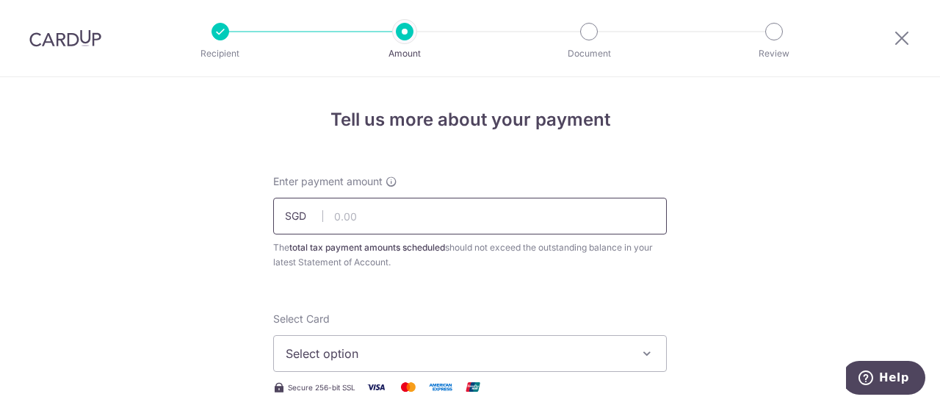
click at [358, 211] on input "text" at bounding box center [470, 216] width 394 height 37
type input "718.63"
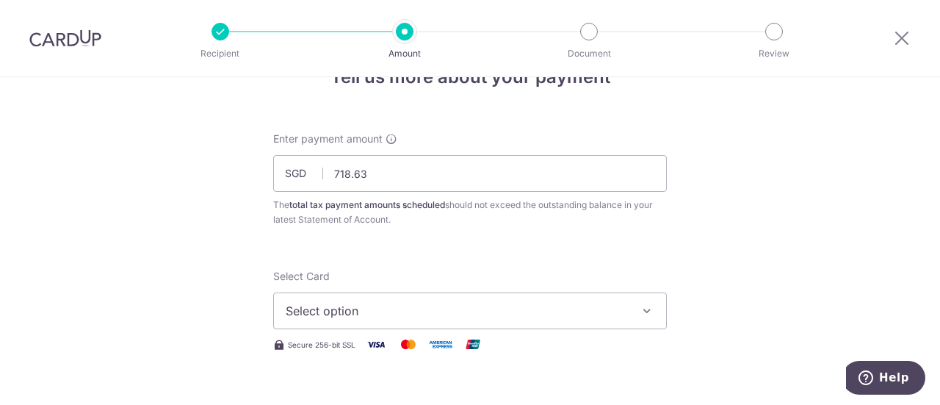
scroll to position [73, 0]
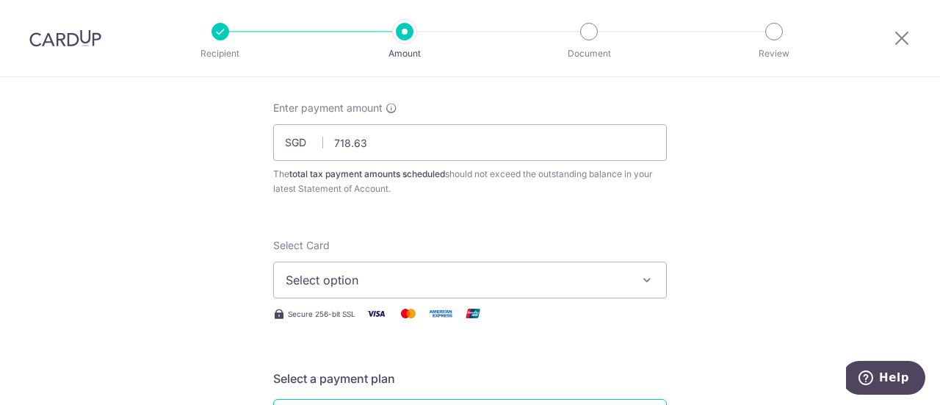
click at [410, 281] on span "Select option" at bounding box center [457, 280] width 342 height 18
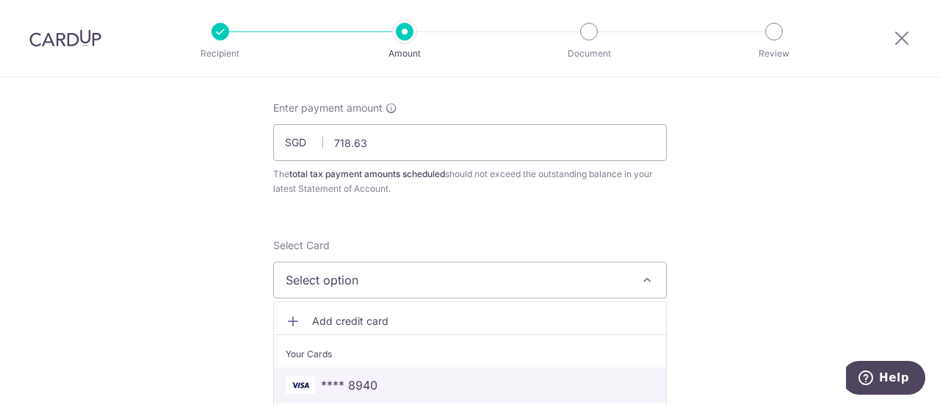
click at [362, 380] on span "**** 8940" at bounding box center [349, 385] width 57 height 18
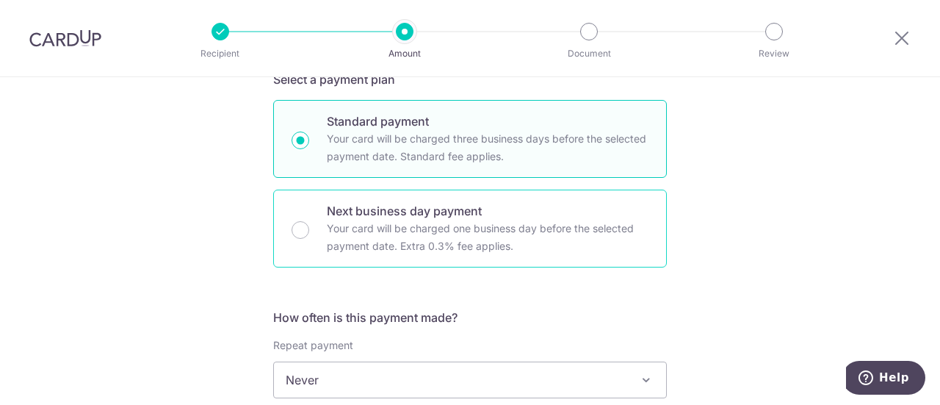
scroll to position [441, 0]
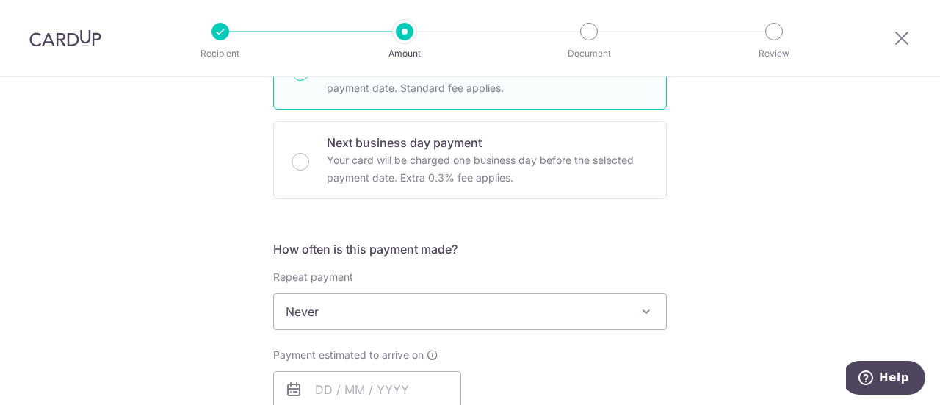
click at [522, 306] on span "Never" at bounding box center [470, 311] width 392 height 35
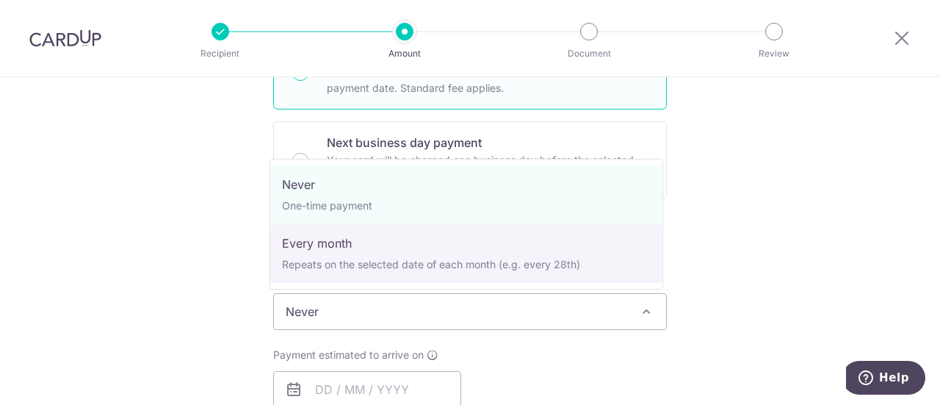
select select "3"
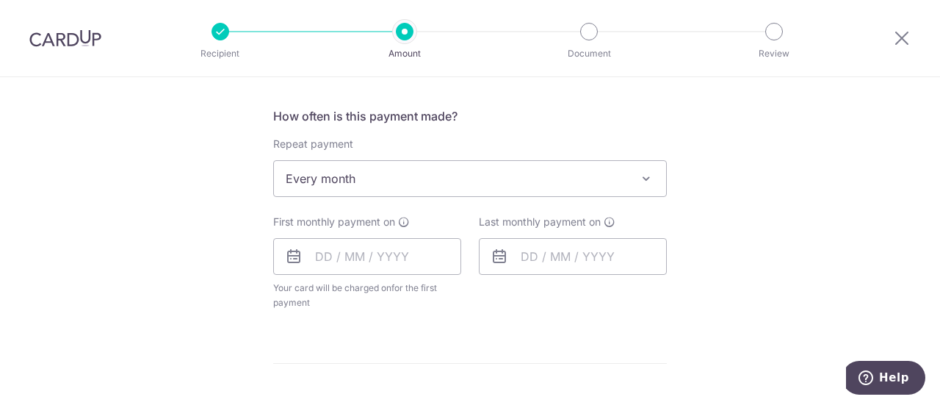
scroll to position [661, 0]
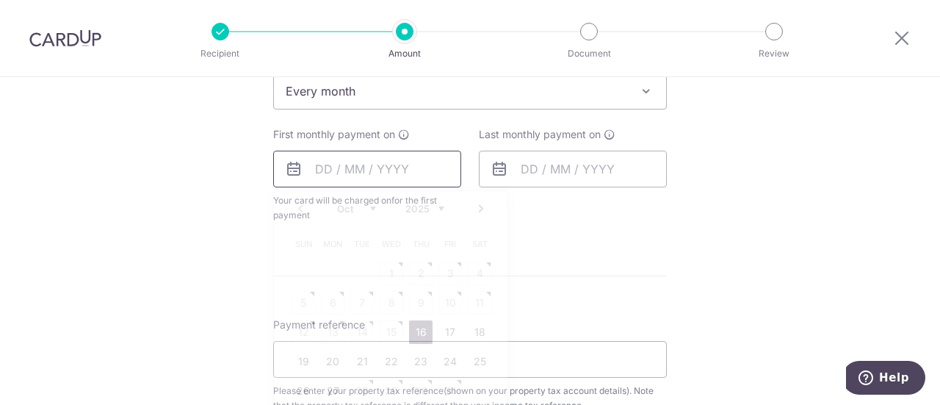
click at [405, 173] on input "text" at bounding box center [367, 169] width 188 height 37
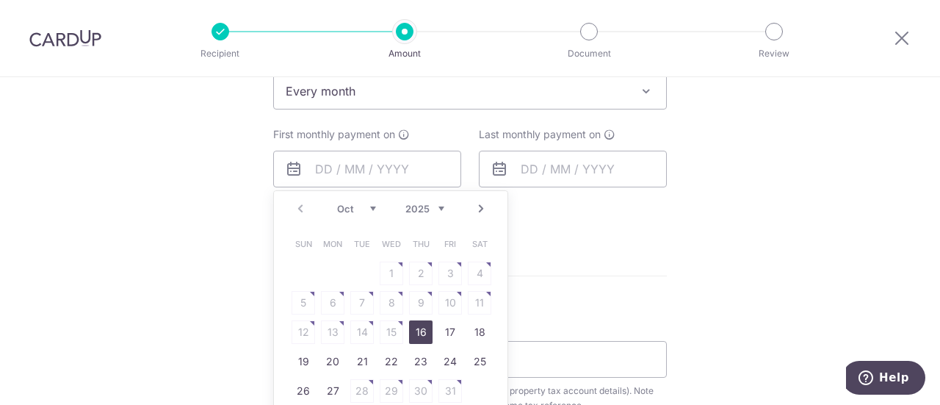
click at [420, 330] on link "16" at bounding box center [421, 332] width 24 height 24
type input "[DATE]"
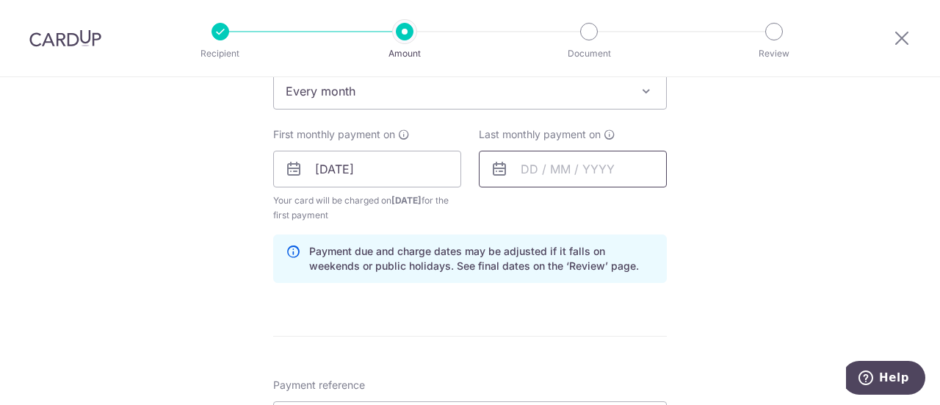
click at [607, 160] on input "text" at bounding box center [573, 169] width 188 height 37
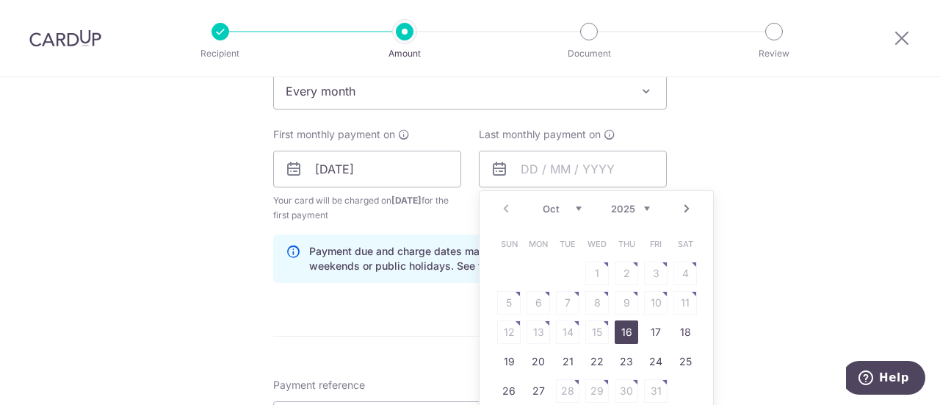
click at [688, 208] on link "Next" at bounding box center [687, 209] width 18 height 18
click at [594, 333] on link "12" at bounding box center [597, 332] width 24 height 24
type input "[DATE]"
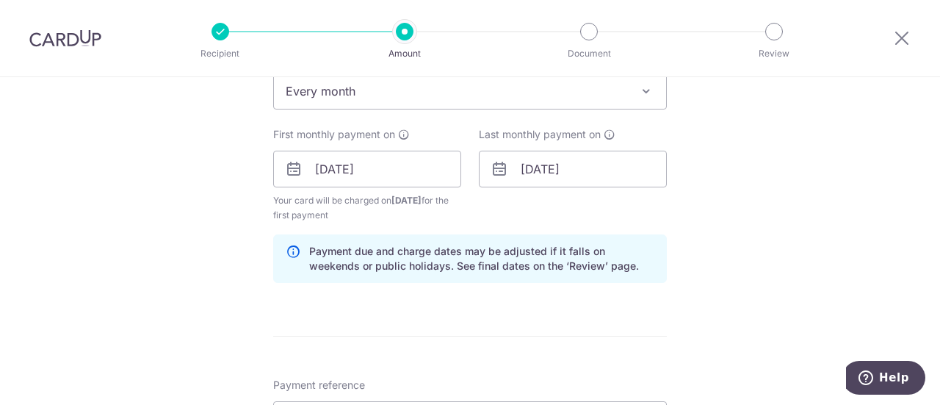
click at [729, 284] on div "Tell us more about your payment Enter payment amount SGD 718.63 718.63 The tota…" at bounding box center [470, 135] width 940 height 1439
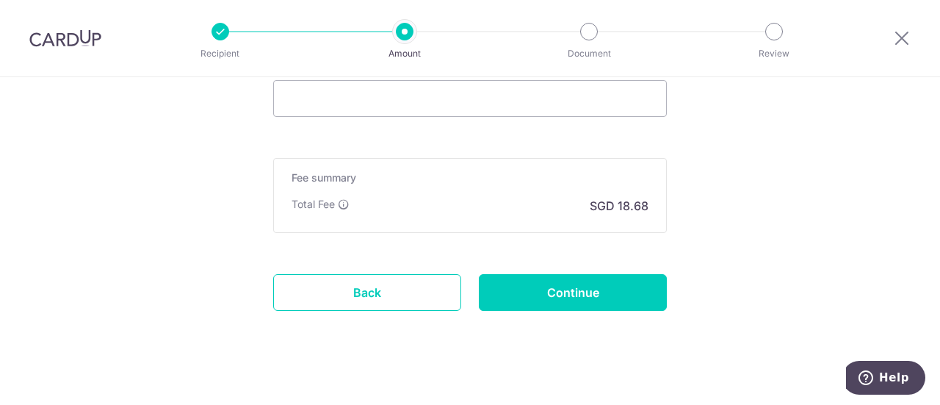
scroll to position [1102, 0]
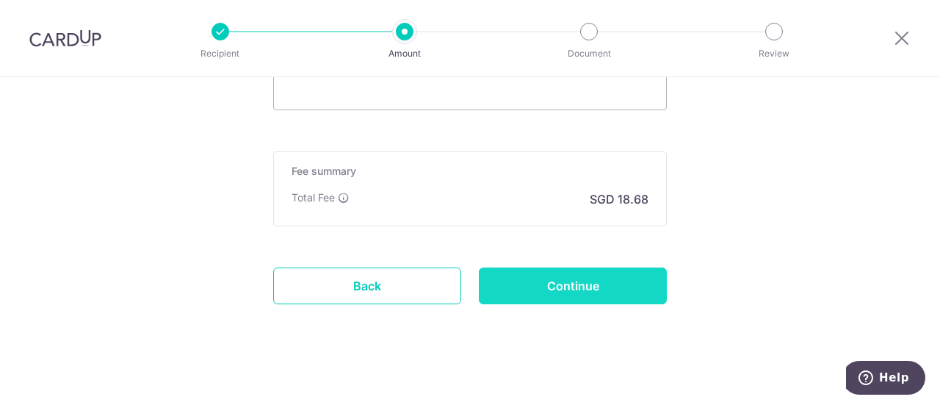
click at [605, 275] on input "Continue" at bounding box center [573, 285] width 188 height 37
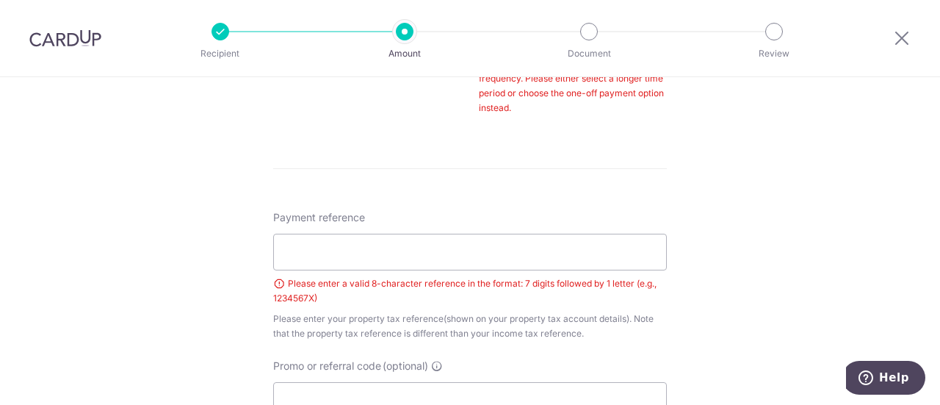
scroll to position [808, 0]
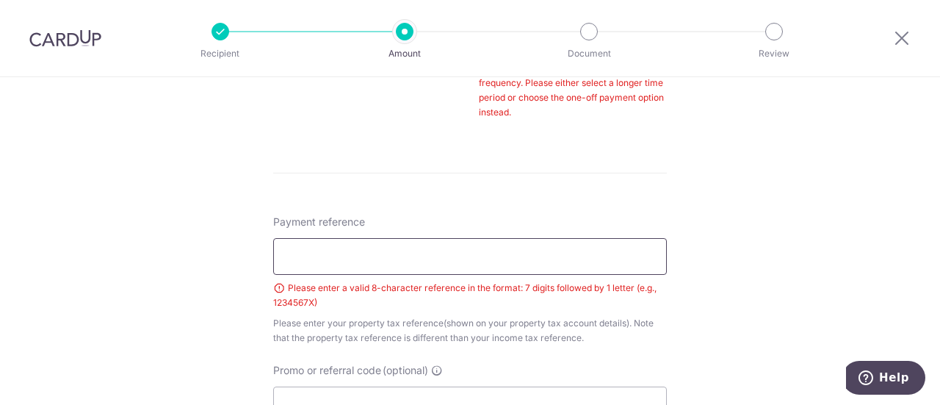
click at [308, 259] on input "Payment reference" at bounding box center [470, 256] width 394 height 37
paste input "4951625U"
type input "4951625U"
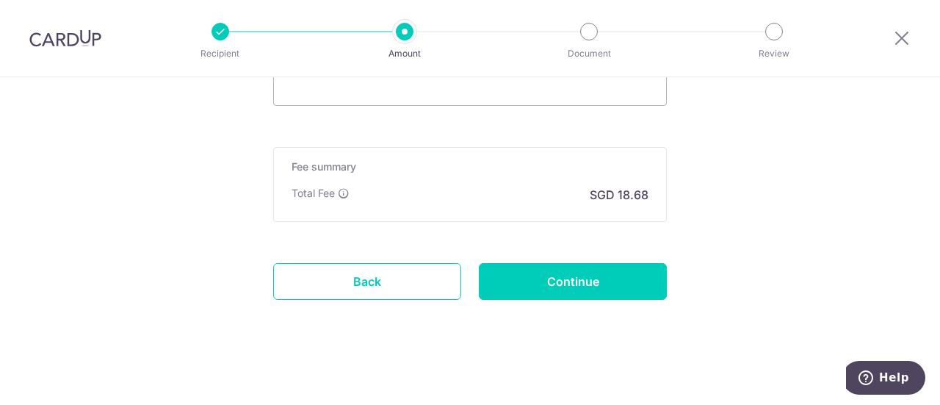
scroll to position [1127, 0]
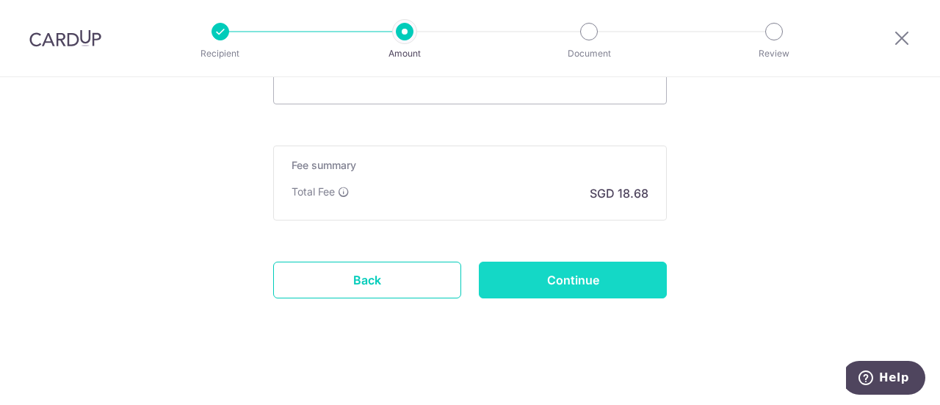
click at [583, 273] on input "Continue" at bounding box center [573, 279] width 188 height 37
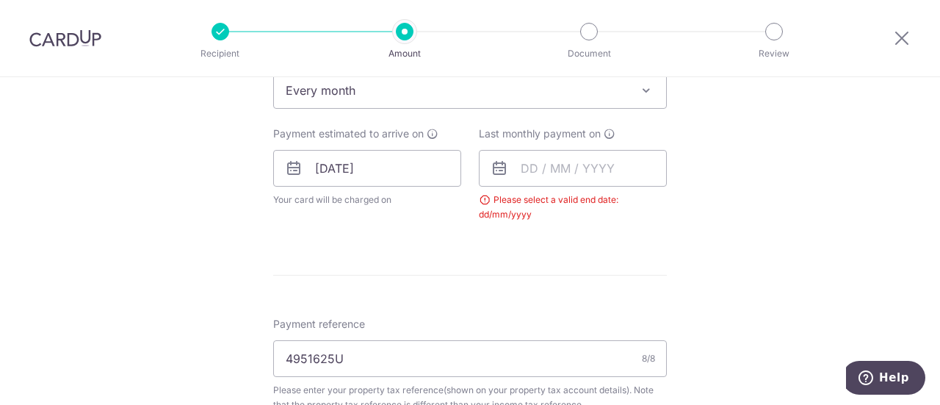
scroll to position [629, 0]
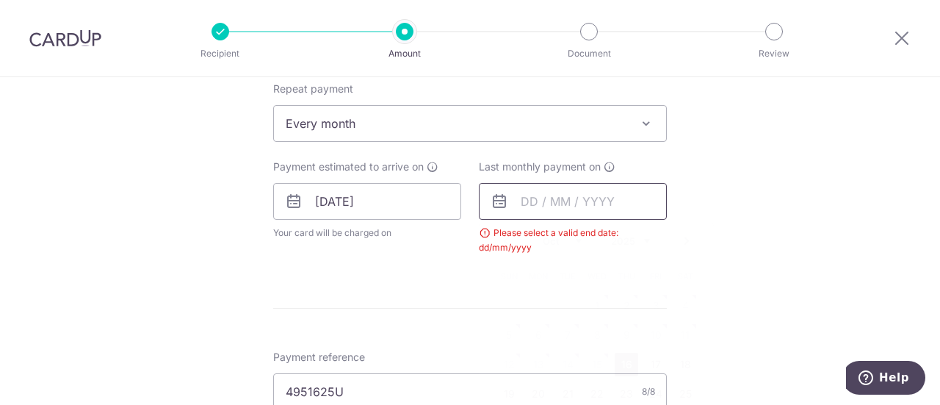
click at [593, 202] on input "text" at bounding box center [573, 201] width 188 height 37
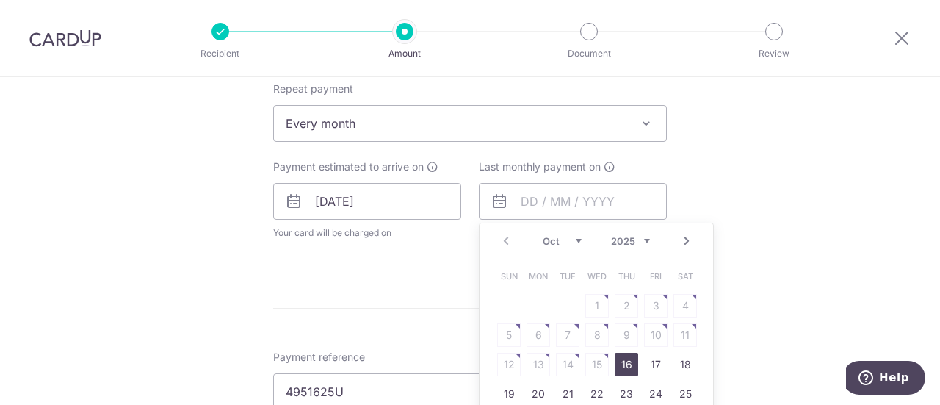
click at [688, 239] on link "Next" at bounding box center [687, 241] width 18 height 18
click at [586, 363] on link "12" at bounding box center [597, 365] width 24 height 24
type input "[DATE]"
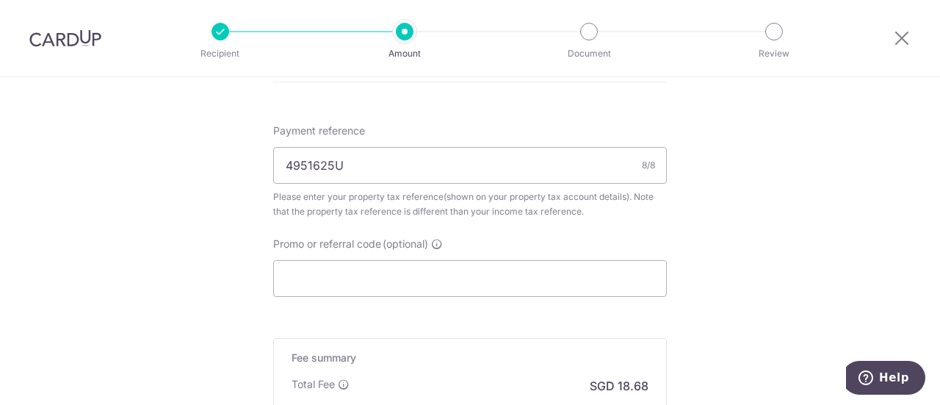
scroll to position [1069, 0]
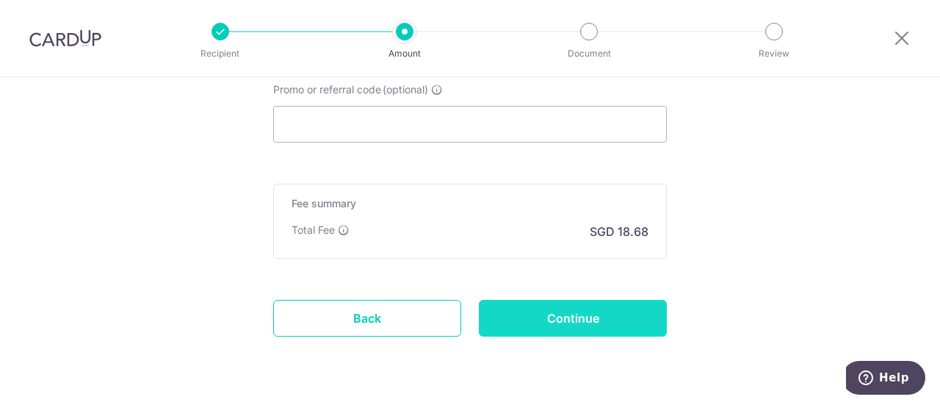
click at [611, 309] on input "Continue" at bounding box center [573, 318] width 188 height 37
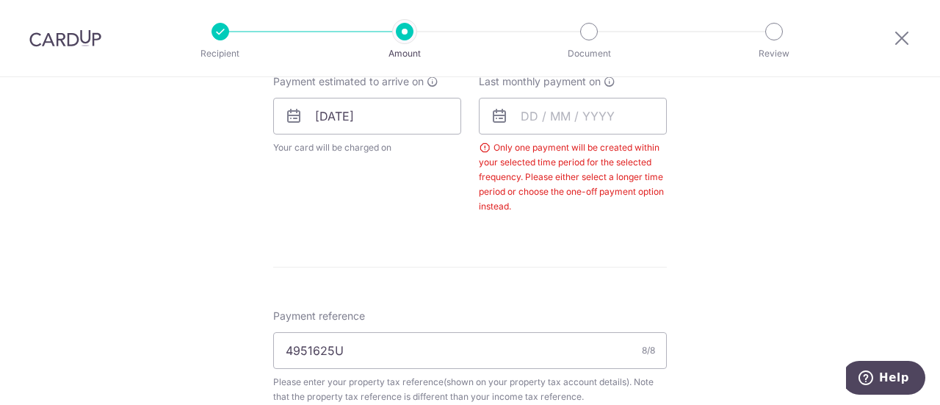
scroll to position [629, 0]
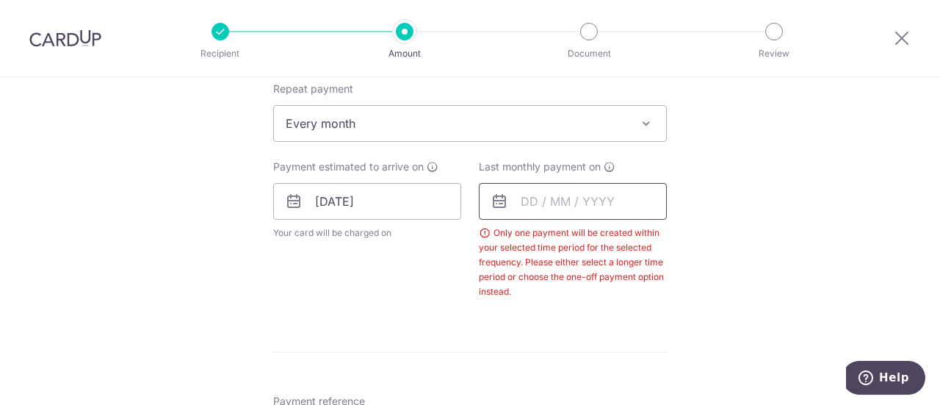
click at [598, 198] on input "text" at bounding box center [573, 201] width 188 height 37
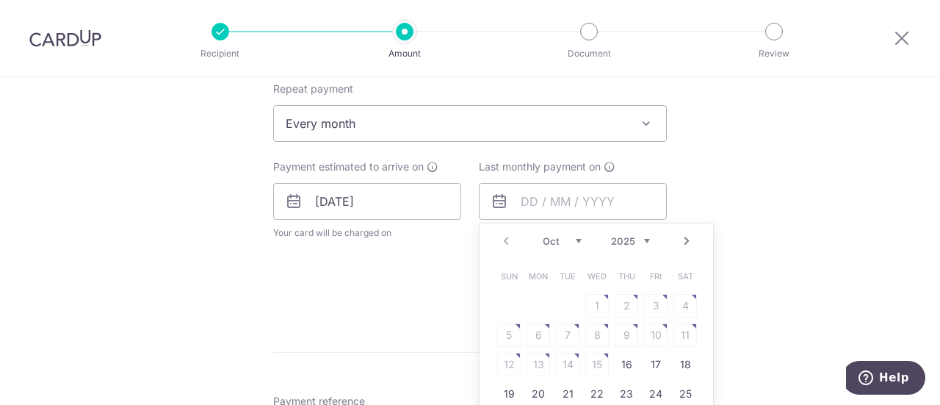
click at [685, 239] on link "Next" at bounding box center [687, 241] width 18 height 18
click at [617, 364] on link "13" at bounding box center [627, 365] width 24 height 24
type input "[DATE]"
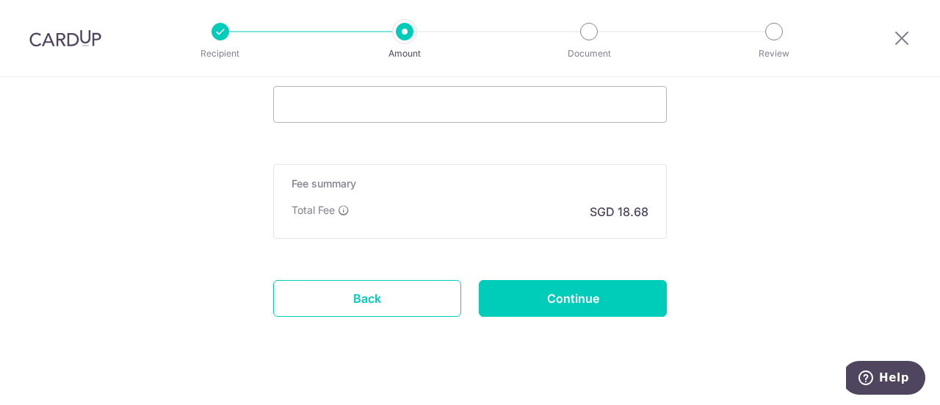
scroll to position [1152, 0]
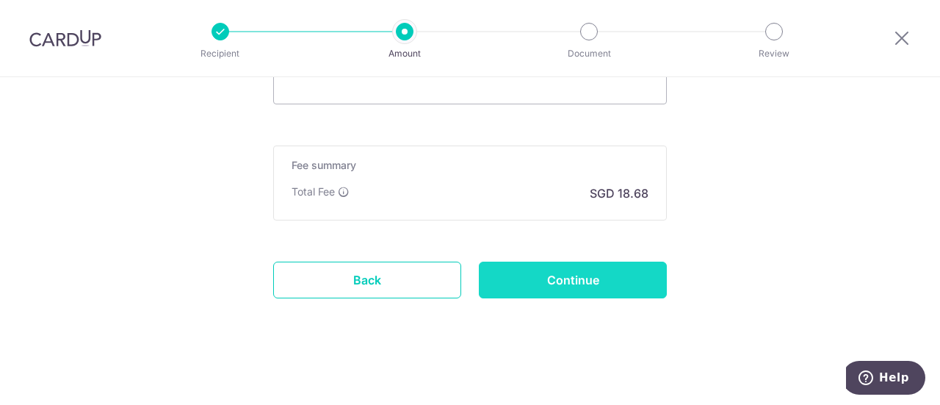
click at [627, 280] on input "Continue" at bounding box center [573, 279] width 188 height 37
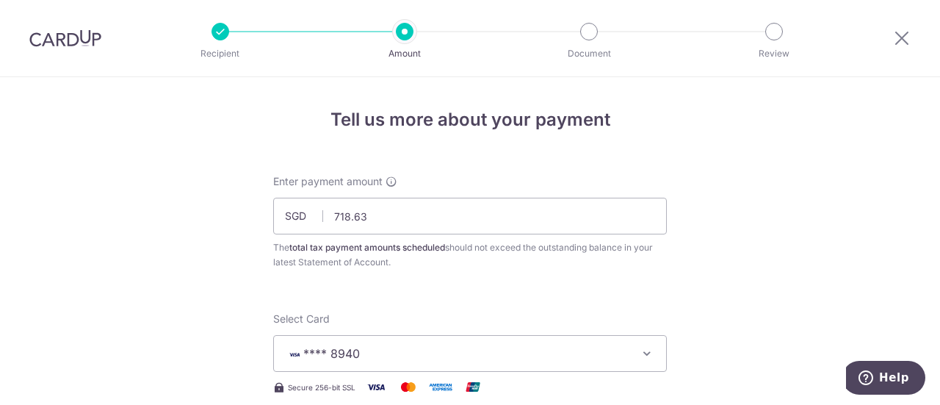
click at [48, 33] on img at bounding box center [65, 38] width 72 height 18
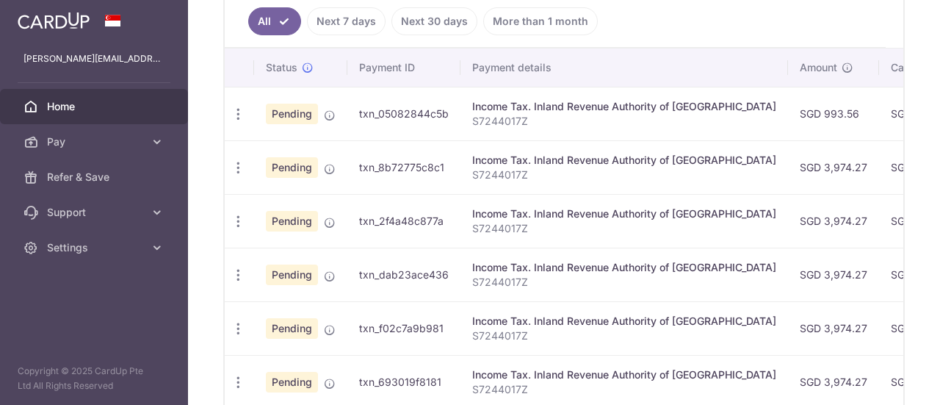
scroll to position [367, 0]
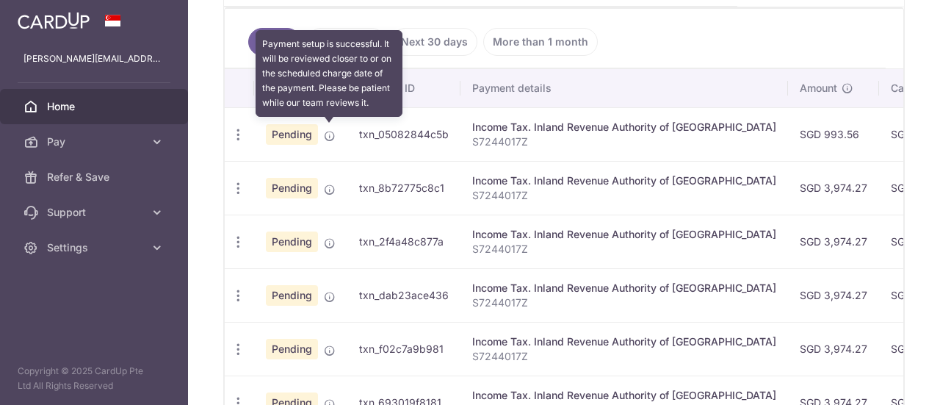
click at [326, 133] on icon at bounding box center [330, 136] width 12 height 12
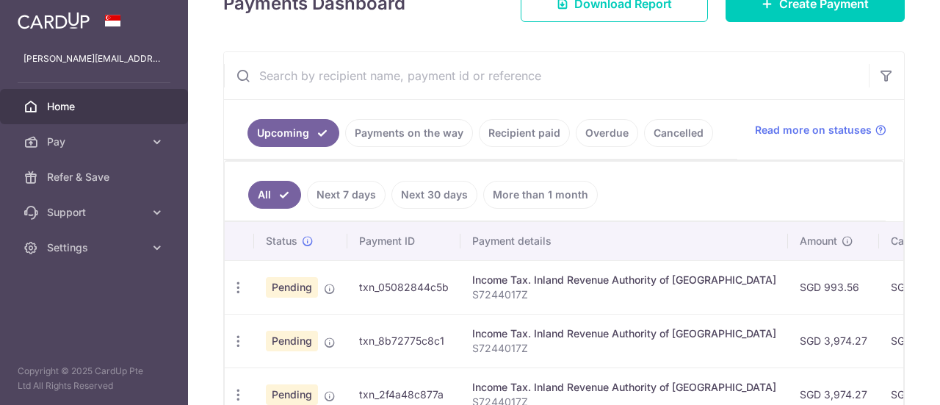
scroll to position [244, 0]
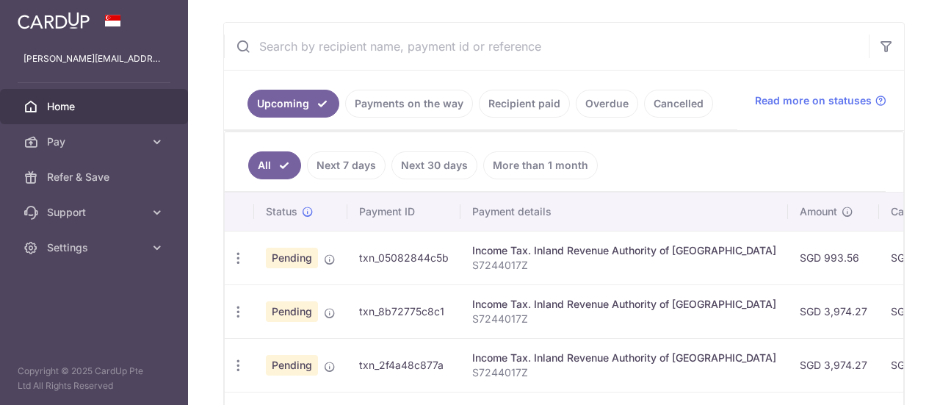
click at [685, 98] on link "Cancelled" at bounding box center [678, 104] width 69 height 28
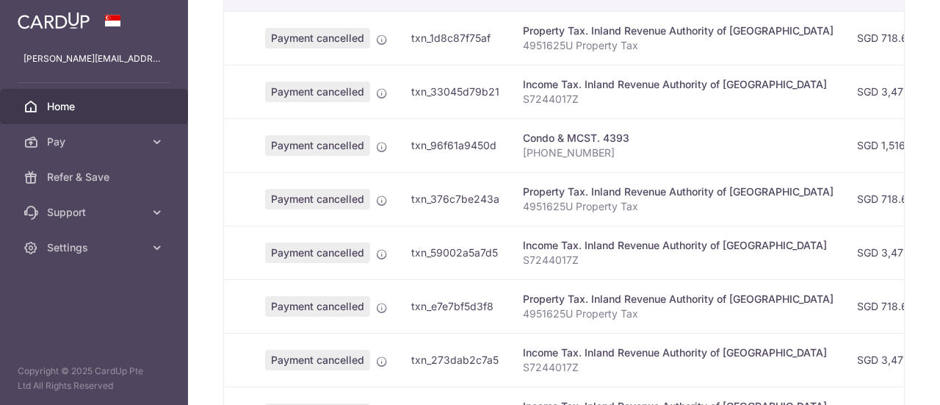
scroll to position [138, 0]
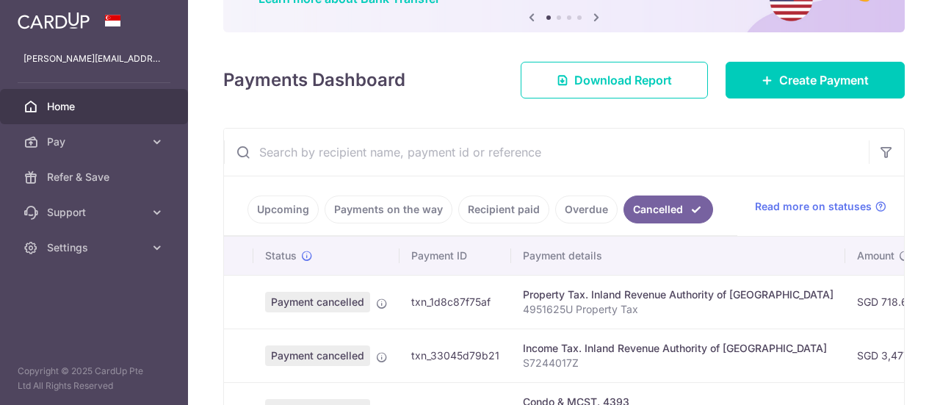
click at [286, 205] on link "Upcoming" at bounding box center [283, 209] width 71 height 28
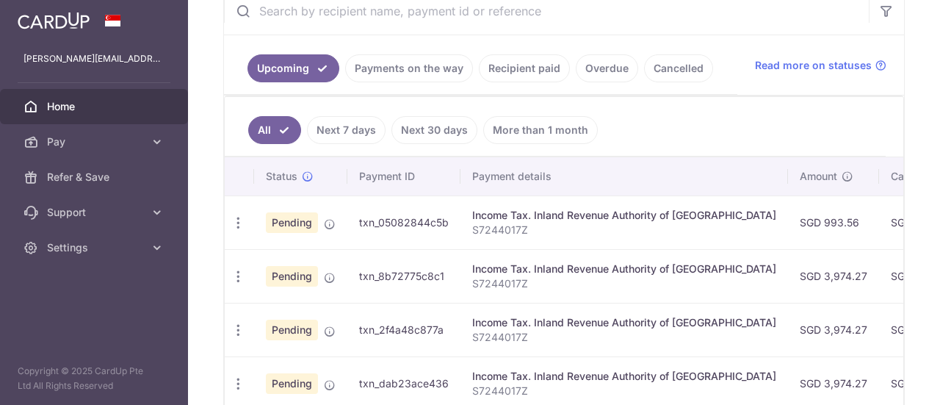
scroll to position [285, 0]
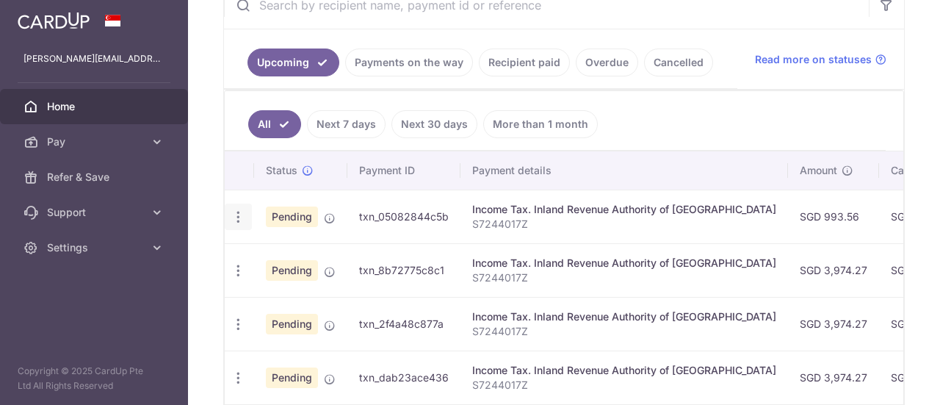
click at [238, 211] on icon "button" at bounding box center [238, 216] width 15 height 15
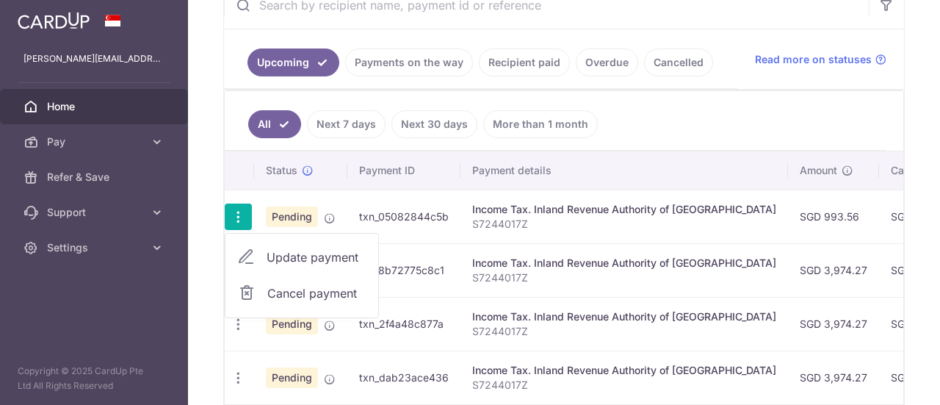
click at [275, 286] on span "Cancel payment" at bounding box center [316, 293] width 98 height 18
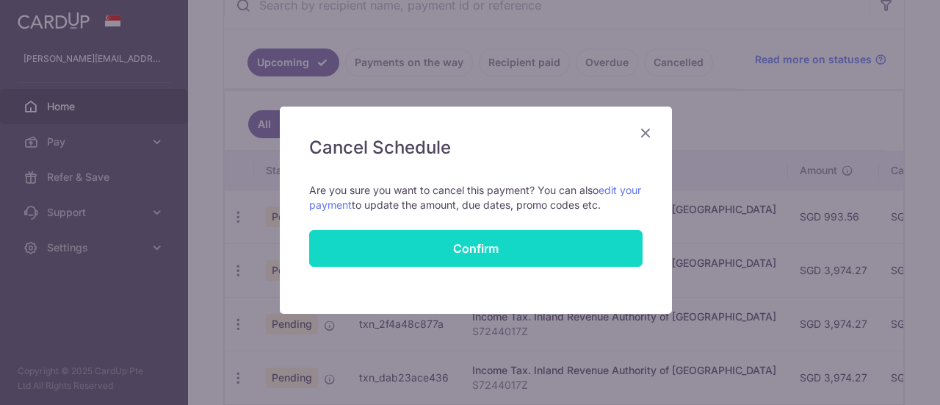
click at [430, 244] on button "Confirm" at bounding box center [475, 248] width 333 height 37
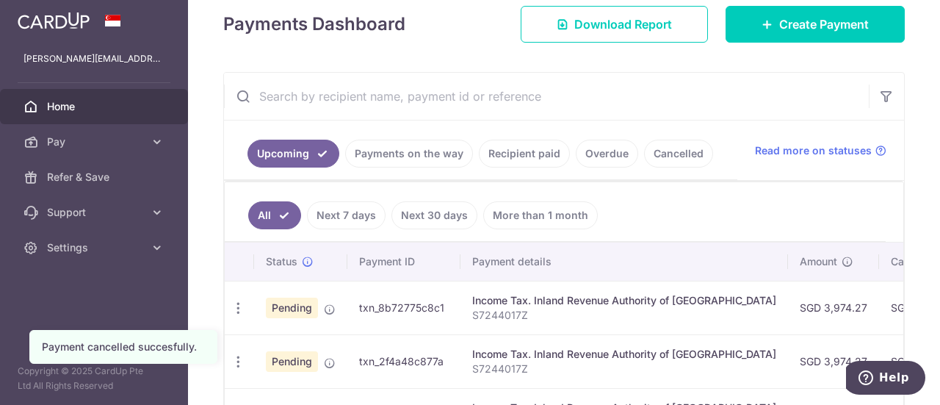
scroll to position [220, 0]
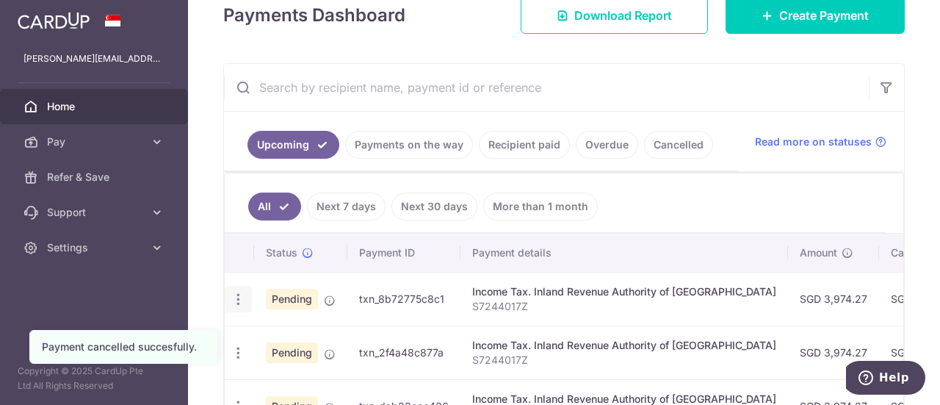
click at [234, 292] on icon "button" at bounding box center [238, 299] width 15 height 15
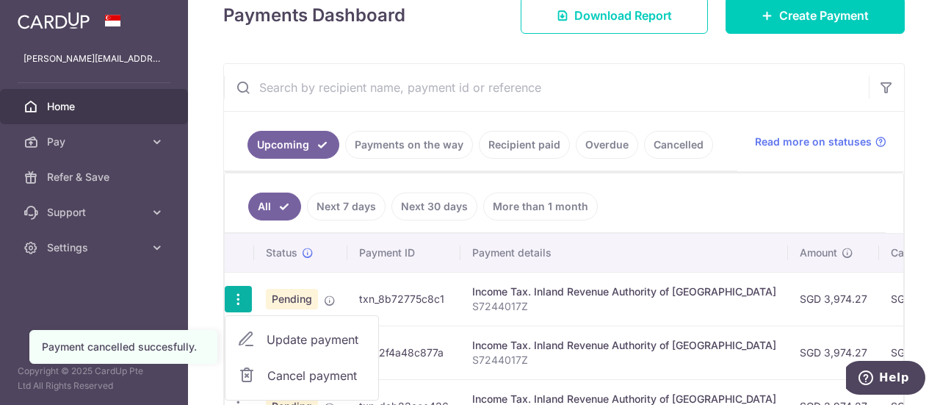
click at [282, 373] on span "Cancel payment" at bounding box center [316, 376] width 98 height 18
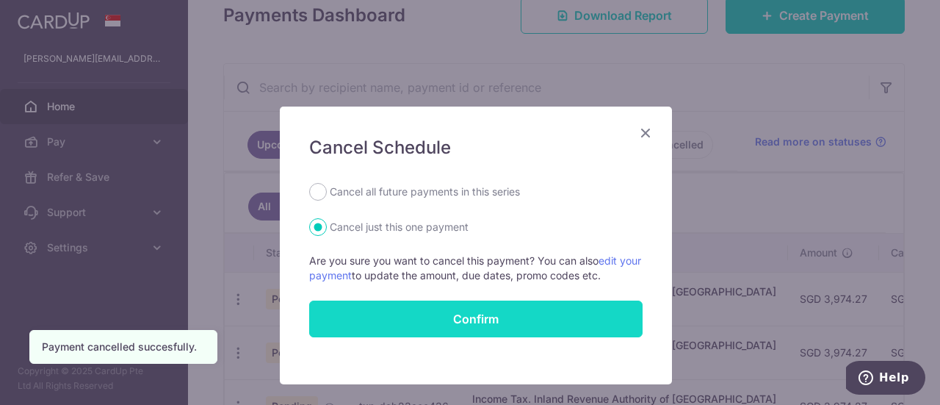
click at [436, 320] on button "Confirm" at bounding box center [475, 318] width 333 height 37
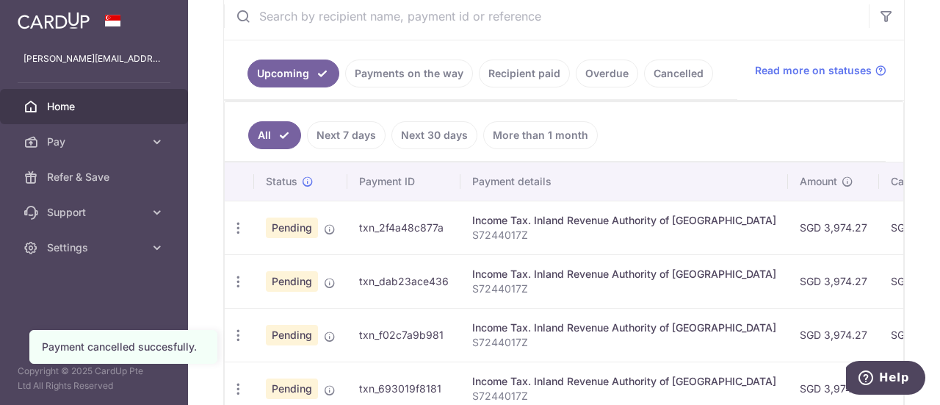
scroll to position [294, 0]
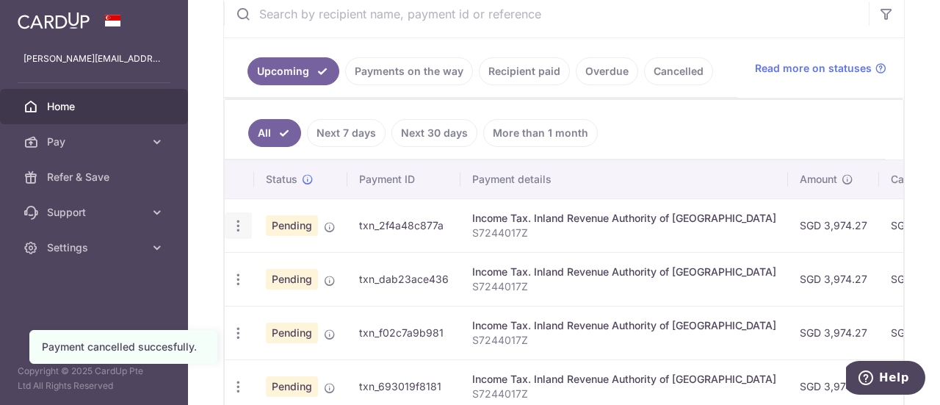
click at [237, 218] on icon "button" at bounding box center [238, 225] width 15 height 15
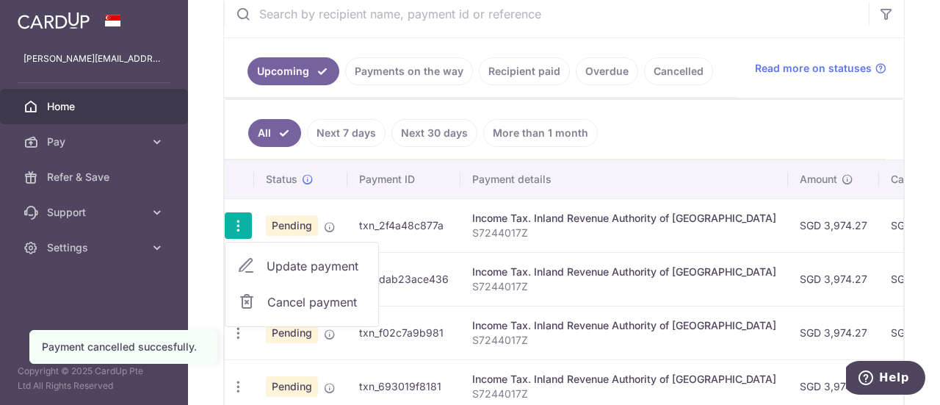
click at [290, 301] on span "Cancel payment" at bounding box center [316, 302] width 98 height 18
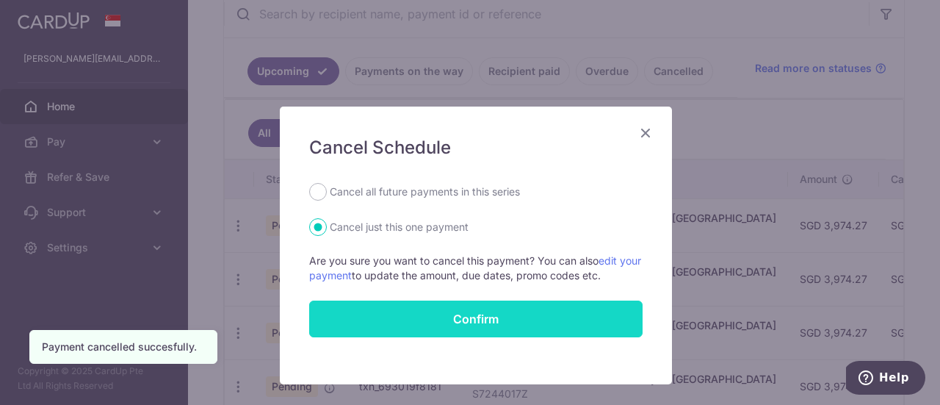
click at [410, 320] on button "Confirm" at bounding box center [475, 318] width 333 height 37
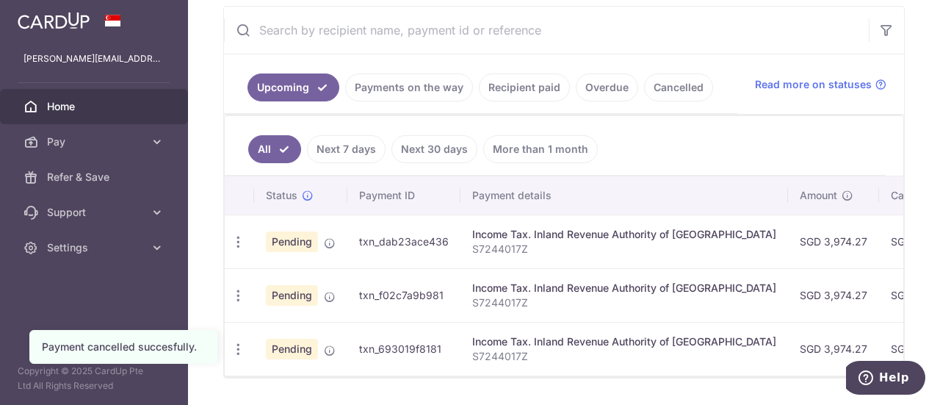
scroll to position [294, 0]
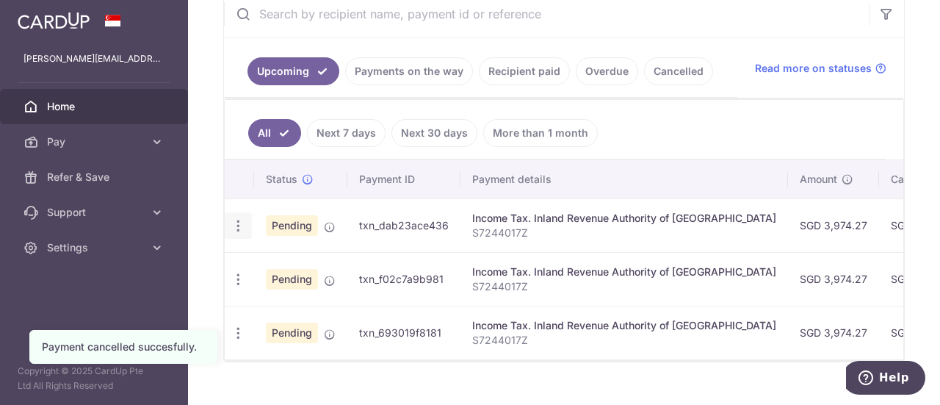
click at [237, 221] on icon "button" at bounding box center [238, 225] width 15 height 15
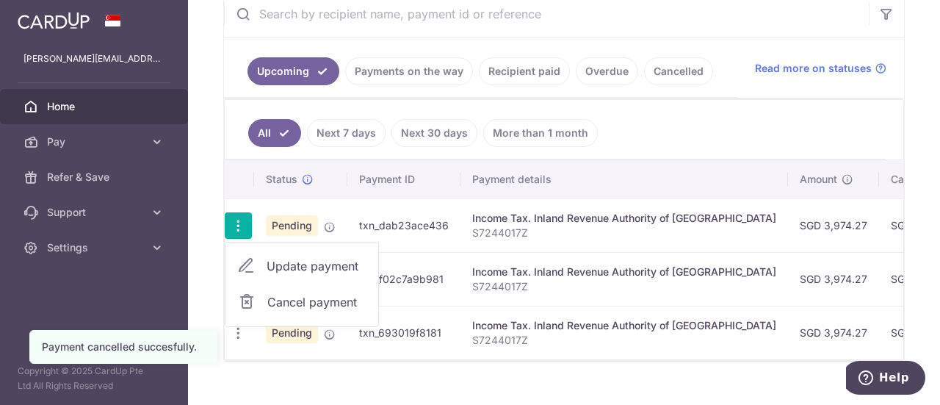
click at [286, 300] on span "Cancel payment" at bounding box center [316, 302] width 98 height 18
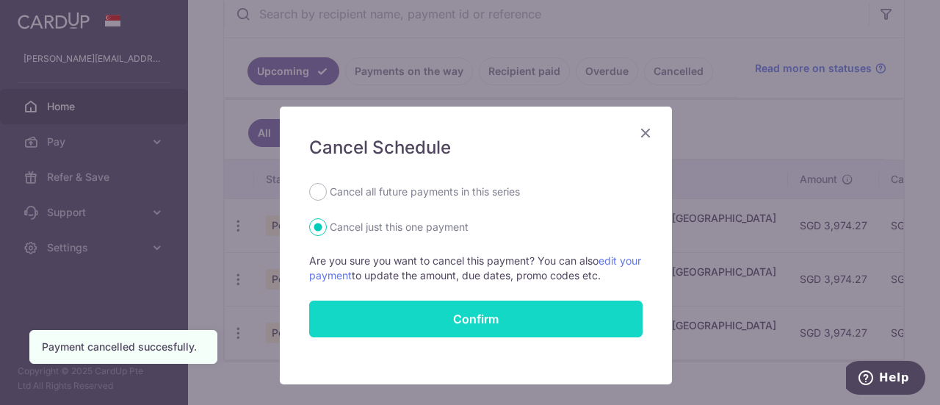
click at [437, 314] on button "Confirm" at bounding box center [475, 318] width 333 height 37
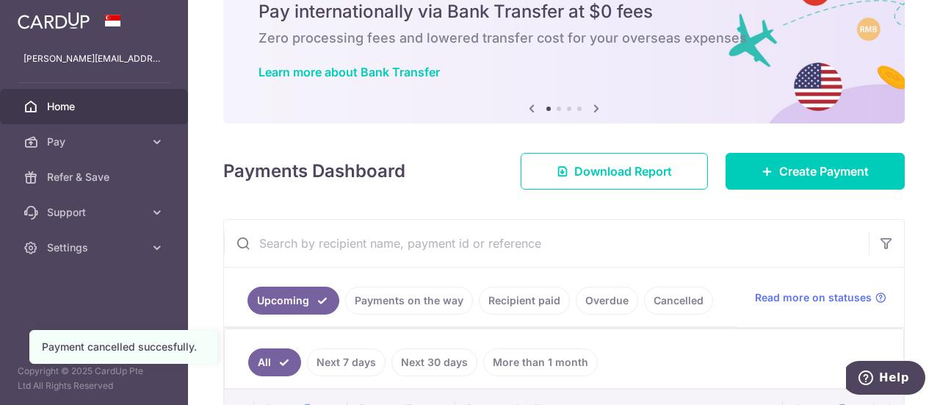
scroll to position [220, 0]
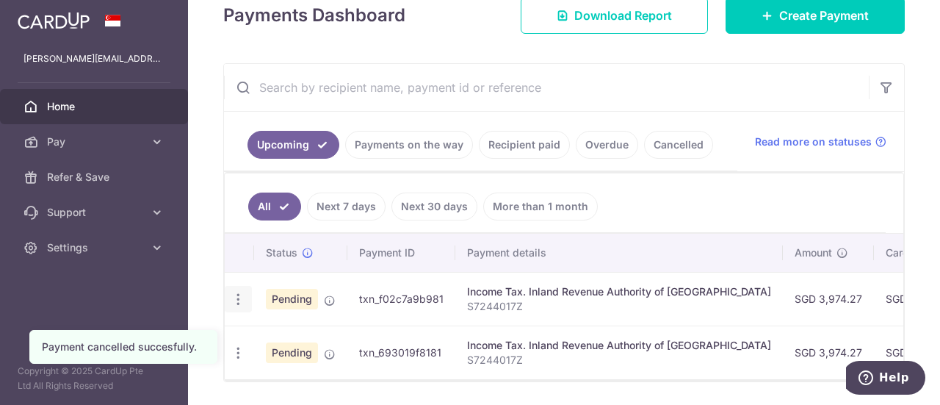
click at [234, 293] on icon "button" at bounding box center [238, 299] width 15 height 15
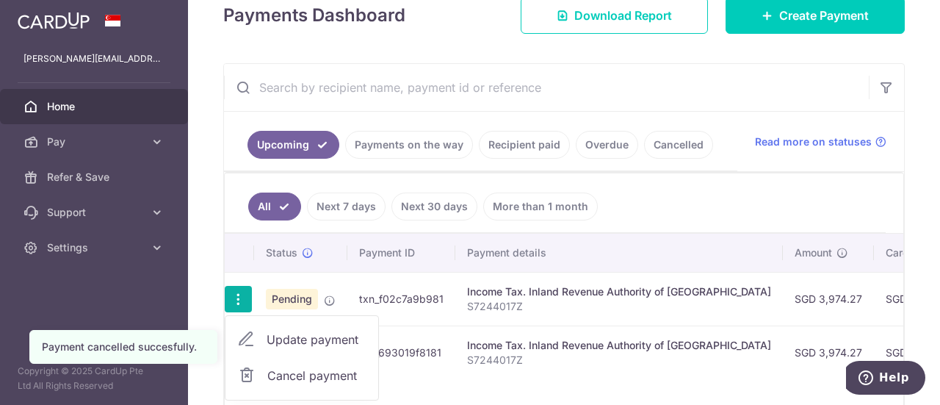
click at [306, 367] on span "Cancel payment" at bounding box center [316, 376] width 98 height 18
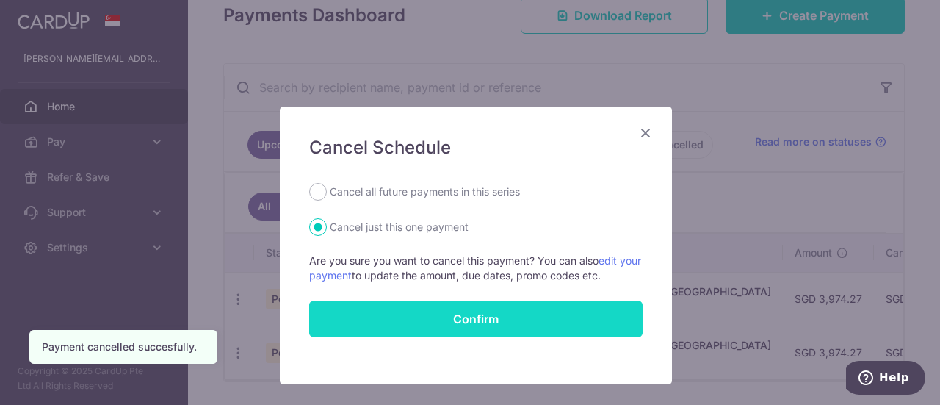
click at [425, 320] on button "Confirm" at bounding box center [475, 318] width 333 height 37
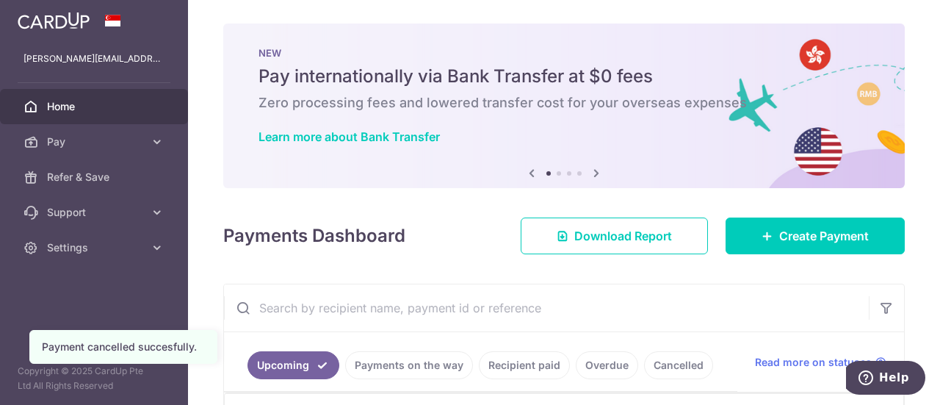
scroll to position [198, 0]
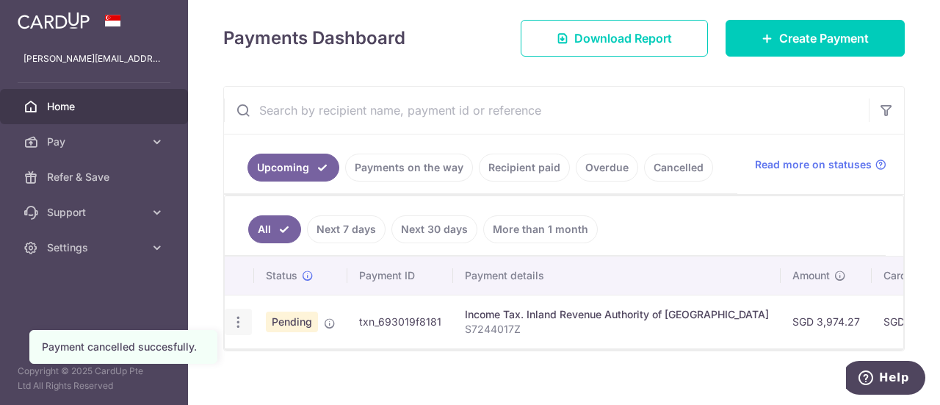
click at [237, 314] on icon "button" at bounding box center [238, 321] width 15 height 15
click at [291, 389] on span "Cancel payment" at bounding box center [316, 398] width 98 height 18
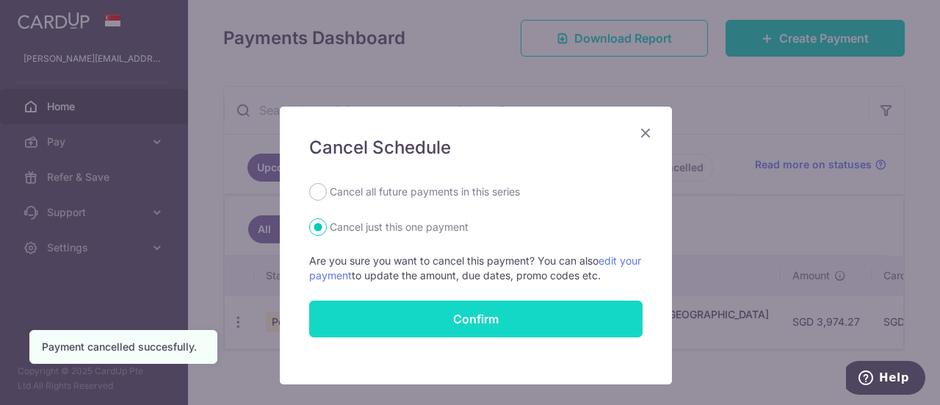
click at [401, 313] on button "Confirm" at bounding box center [475, 318] width 333 height 37
